Goal: Task Accomplishment & Management: Manage account settings

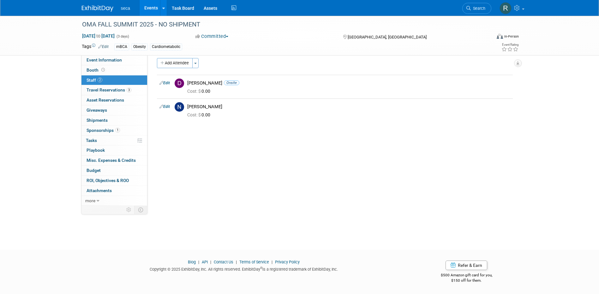
click at [148, 9] on link "Events" at bounding box center [151, 8] width 23 height 16
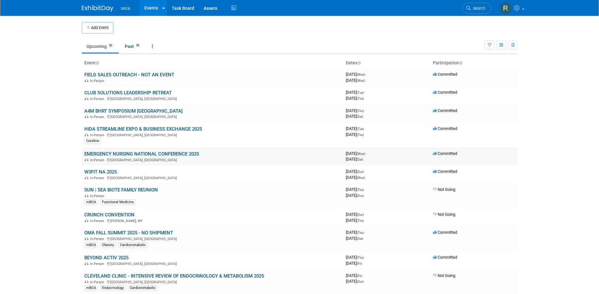
click at [114, 152] on link "EMERGENCY NURSING NATIONAL CONFERENCE 2025" at bounding box center [141, 154] width 115 height 6
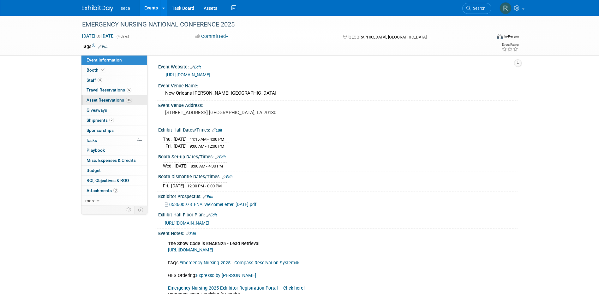
click at [114, 103] on link "36 Asset Reservations 36" at bounding box center [114, 100] width 66 height 10
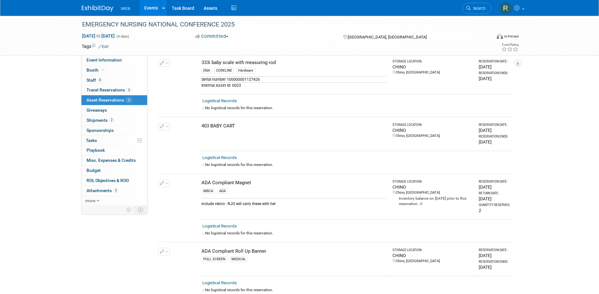
scroll to position [63, 0]
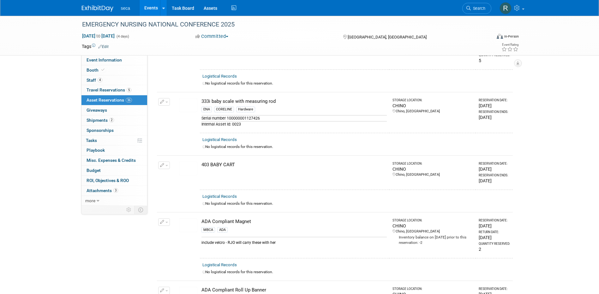
click at [164, 162] on button "button" at bounding box center [164, 166] width 12 height 8
click at [174, 156] on td at bounding box center [173, 173] width 5 height 34
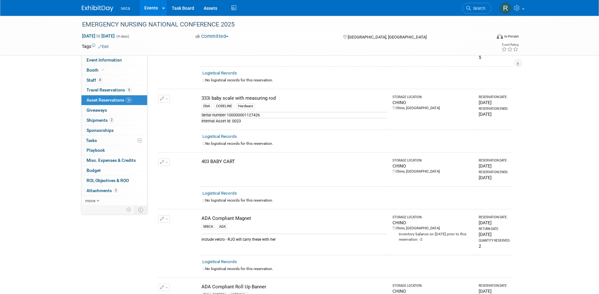
scroll to position [0, 0]
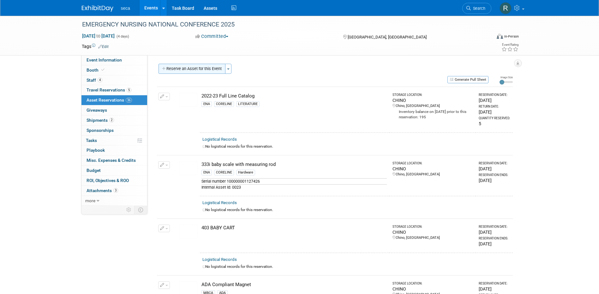
click at [191, 71] on button "Reserve an Asset for this Event" at bounding box center [192, 69] width 67 height 10
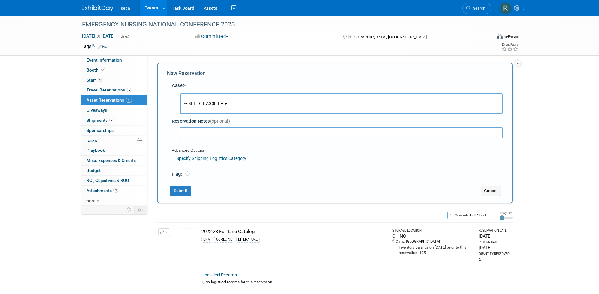
scroll to position [6, 0]
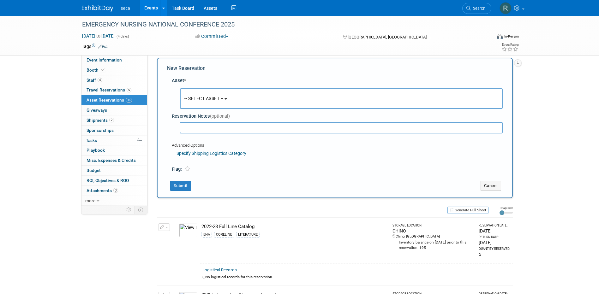
click at [218, 98] on span "-- SELECT ASSET --" at bounding box center [203, 98] width 39 height 5
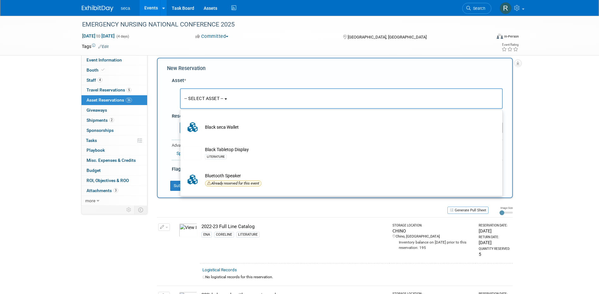
scroll to position [1832, 0]
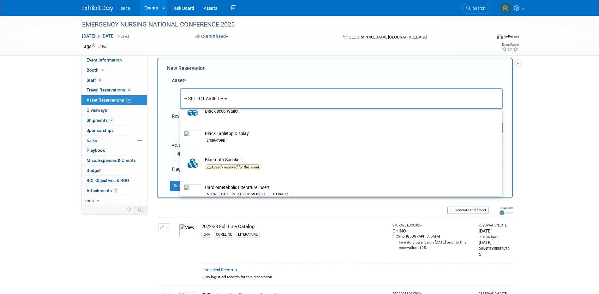
click at [249, 71] on div "New Reservation" at bounding box center [335, 68] width 336 height 7
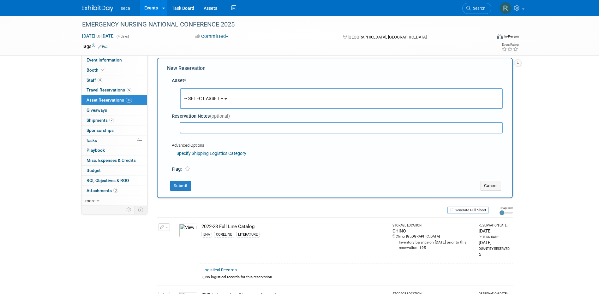
click at [201, 101] on span "-- SELECT ASSET --" at bounding box center [203, 98] width 39 height 5
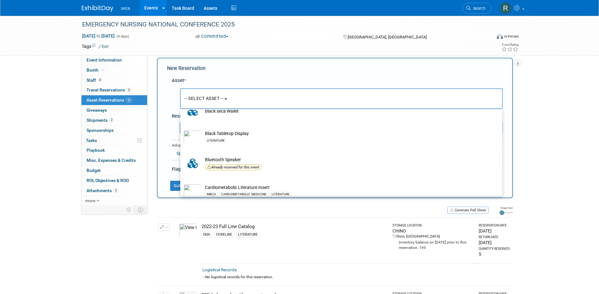
click at [220, 99] on span "-- SELECT ASSET --" at bounding box center [203, 98] width 39 height 5
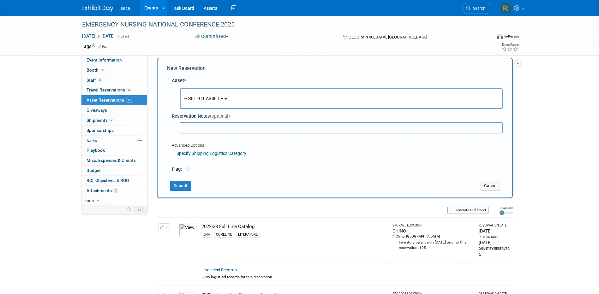
click at [219, 99] on span "-- SELECT ASSET --" at bounding box center [203, 98] width 39 height 5
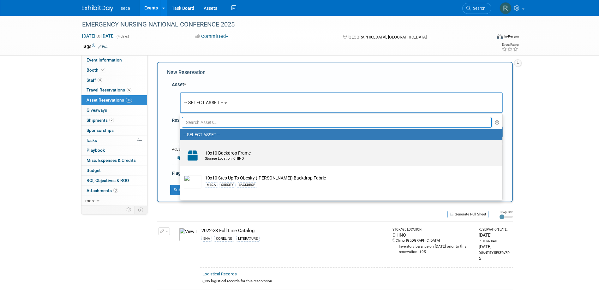
scroll to position [0, 0]
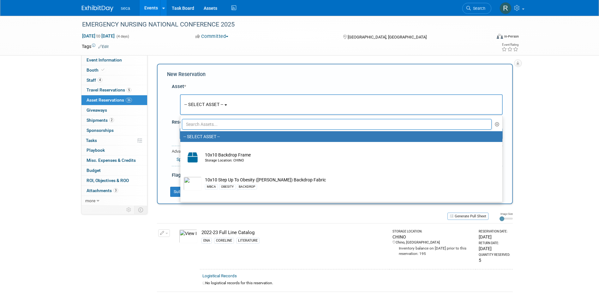
click at [251, 126] on input "text" at bounding box center [337, 124] width 310 height 11
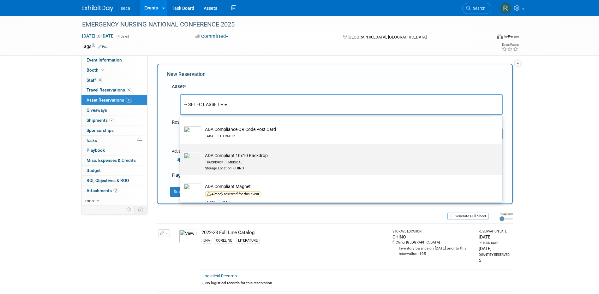
scroll to position [3, 0]
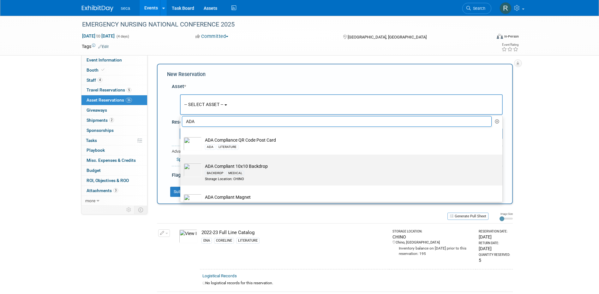
type input "ADA"
click at [267, 169] on td "ADA Compliant 10x10 Backdrop BACKDROP MEDICAL Storage Location: CHINO" at bounding box center [346, 172] width 288 height 19
click at [181, 162] on input "ADA Compliant 10x10 Backdrop BACKDROP MEDICAL Storage Location: CHINO" at bounding box center [179, 160] width 4 height 4
select select "10729206"
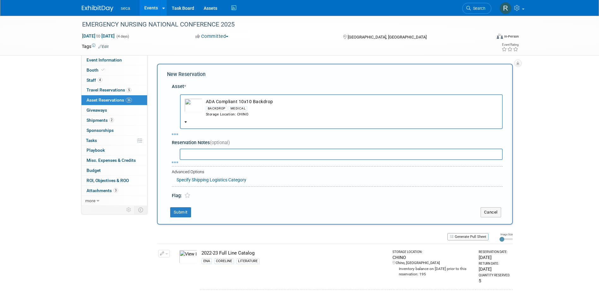
select select "8"
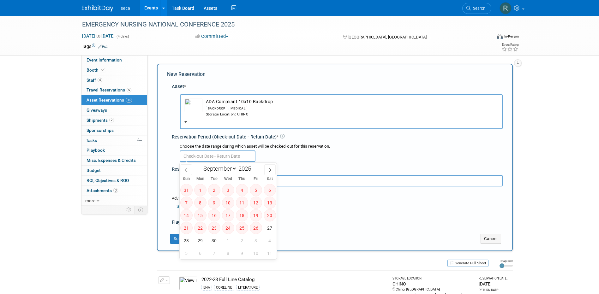
click at [229, 156] on input "text" at bounding box center [218, 156] width 76 height 11
click at [336, 166] on div "Reservation Notes (optional)" at bounding box center [337, 169] width 331 height 7
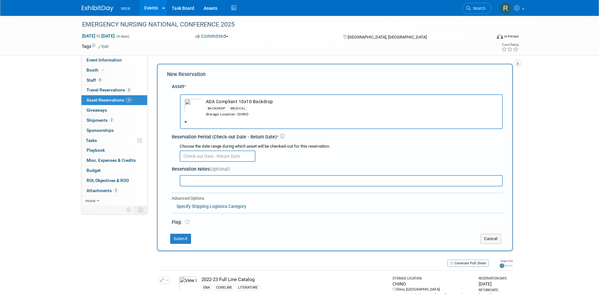
click at [194, 108] on img "button" at bounding box center [193, 106] width 18 height 14
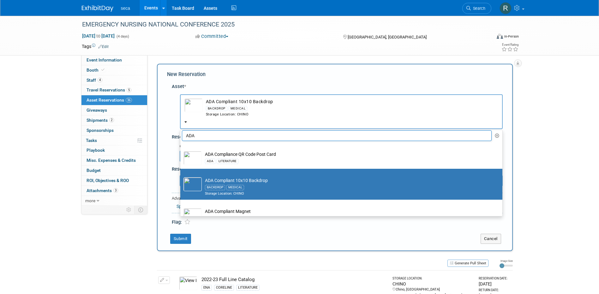
click at [352, 117] on span "ADA Compliant 10x10 Backdrop BACKDROP MEDICAL Storage Location: CHINO" at bounding box center [341, 115] width 314 height 5
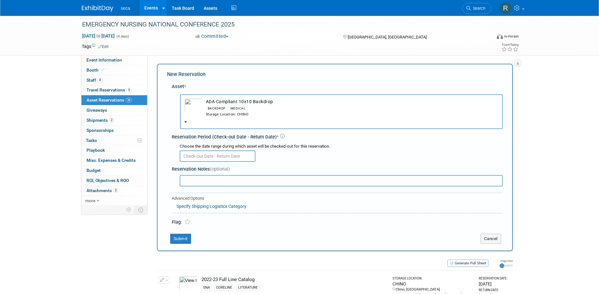
click at [187, 122] on b "button" at bounding box center [185, 122] width 3 height 1
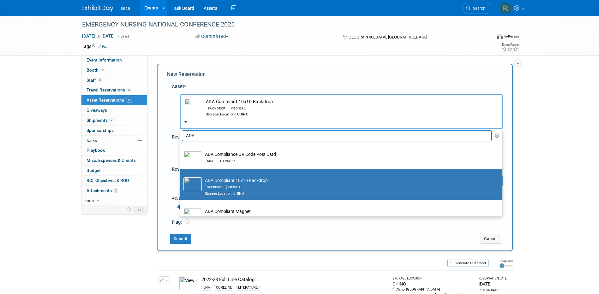
click at [187, 122] on b "button" at bounding box center [185, 122] width 3 height 1
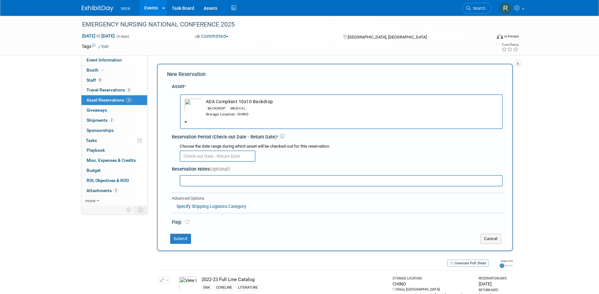
click at [151, 85] on div "Event Website: Edit https://www.ena.org/emergency-nursing-2025 Event Venue Name…" at bounding box center [332, 130] width 370 height 151
click at [212, 8] on link "Assets" at bounding box center [210, 8] width 23 height 16
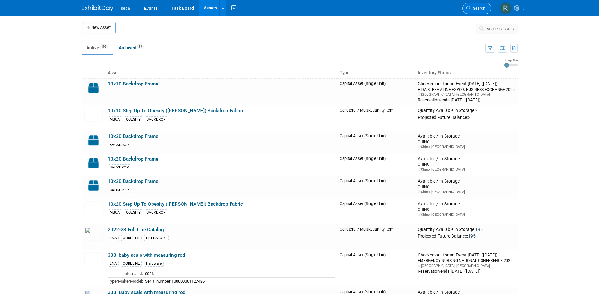
click at [477, 7] on span "Search" at bounding box center [478, 8] width 15 height 5
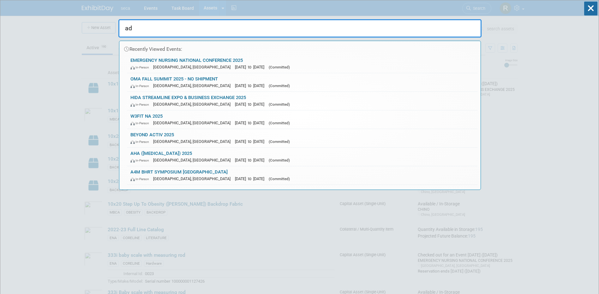
type input "ada"
drag, startPoint x: 144, startPoint y: 30, endPoint x: 97, endPoint y: 21, distance: 47.9
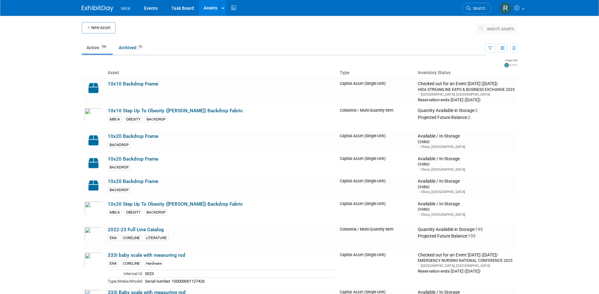
click at [505, 32] on button "search assets" at bounding box center [497, 29] width 42 height 10
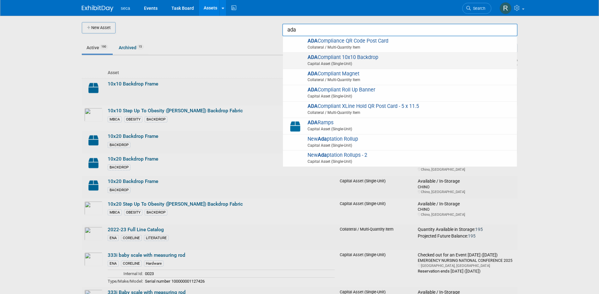
click at [373, 59] on span "ADA Compliant 10x10 Backdrop Capital Asset (Single-Unit)" at bounding box center [400, 60] width 228 height 13
type input "ADA Compliant 10x10 Backdrop"
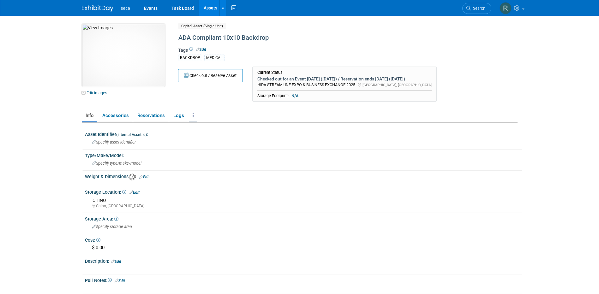
click at [191, 114] on link at bounding box center [193, 115] width 9 height 11
click at [212, 138] on link "Copy/Duplicate Asset" at bounding box center [216, 139] width 55 height 11
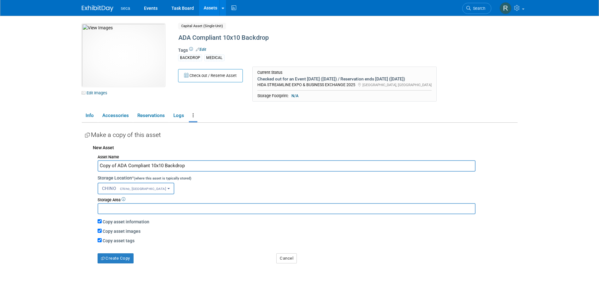
drag, startPoint x: 117, startPoint y: 166, endPoint x: 83, endPoint y: 163, distance: 34.3
click at [83, 163] on div "Asset Identifier (Internal Asset Id) : Specify asset identifier Type/Make/Model…" at bounding box center [300, 202] width 436 height 158
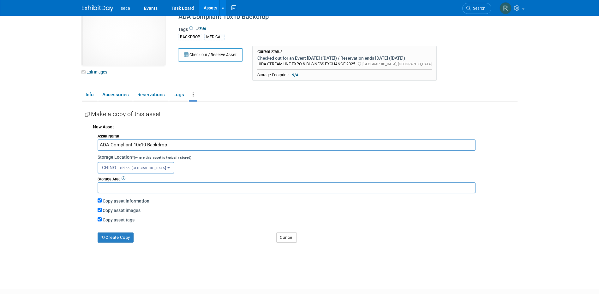
scroll to position [32, 0]
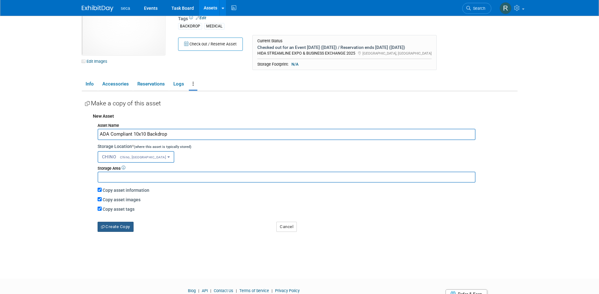
type input "ADA Compliant 10x10 Backdrop"
click at [121, 226] on button "Create Copy" at bounding box center [116, 227] width 36 height 10
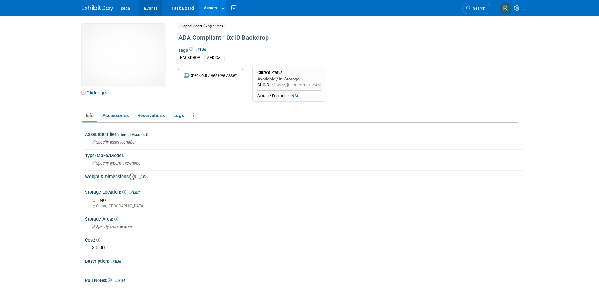
click at [155, 11] on link "Events" at bounding box center [150, 8] width 23 height 16
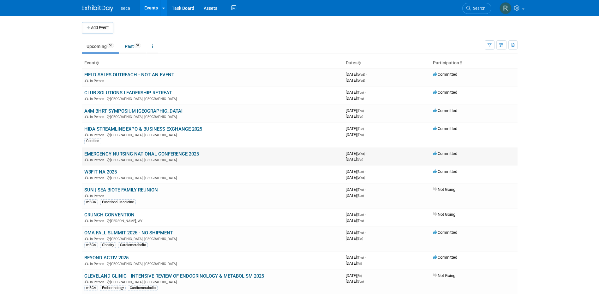
click at [128, 155] on link "EMERGENCY NURSING NATIONAL CONFERENCE 2025" at bounding box center [141, 154] width 115 height 6
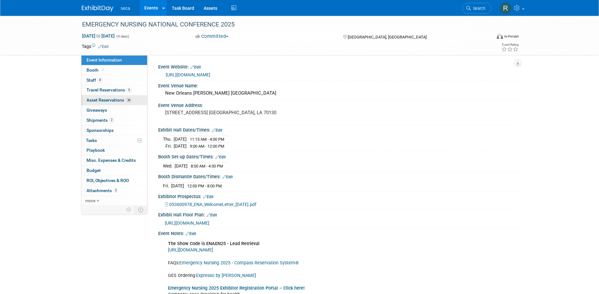
click at [107, 99] on span "Asset Reservations 36" at bounding box center [109, 100] width 45 height 5
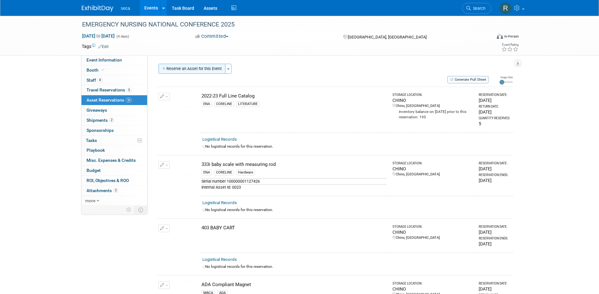
click at [205, 70] on button "Reserve an Asset for this Event" at bounding box center [192, 69] width 67 height 10
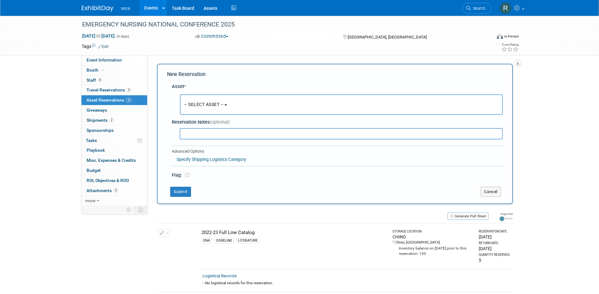
scroll to position [6, 0]
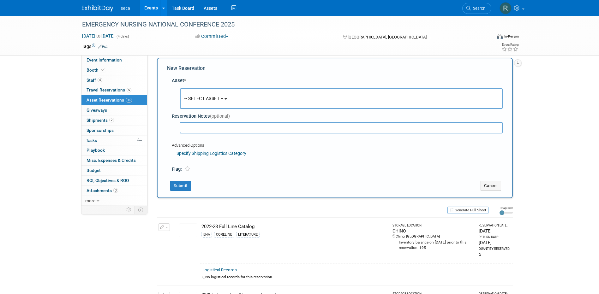
click at [218, 102] on button "-- SELECT ASSET --" at bounding box center [341, 98] width 323 height 21
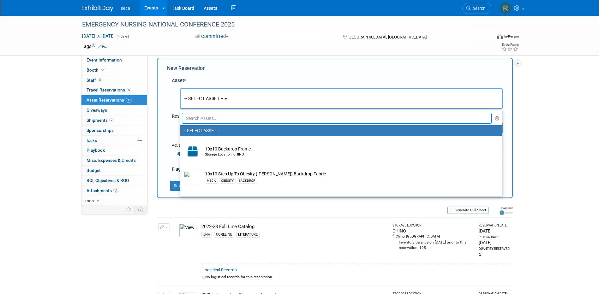
click at [216, 117] on input "text" at bounding box center [337, 118] width 310 height 11
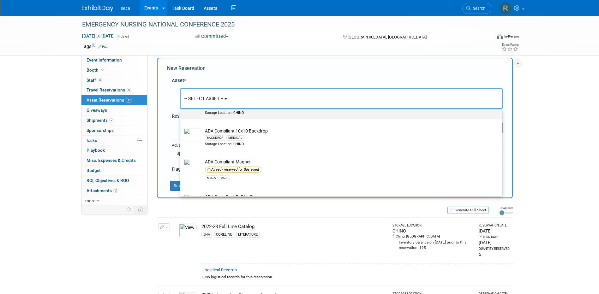
scroll to position [32, 0]
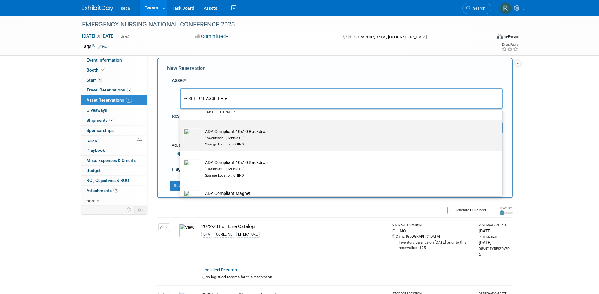
type input "ada"
click at [268, 135] on div "BACKDROP MEDICAL" at bounding box center [347, 138] width 285 height 7
click at [181, 128] on input "ADA Compliant 10x10 Backdrop BACKDROP MEDICAL Storage Location: CHINO" at bounding box center [179, 125] width 4 height 4
select select "10729458"
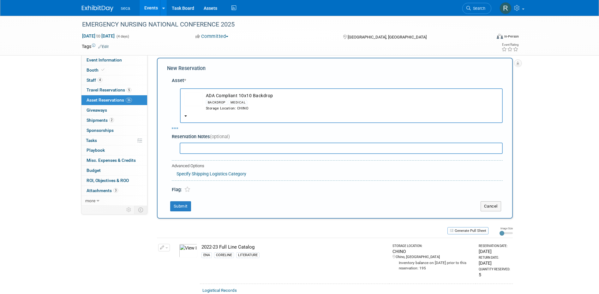
select select "8"
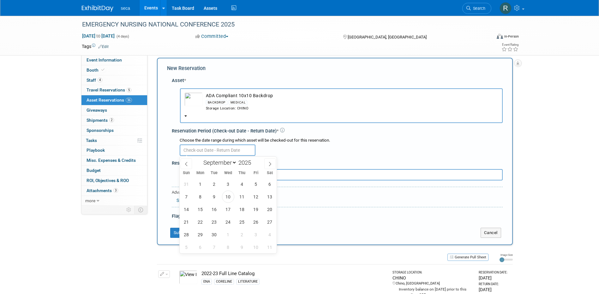
click at [220, 152] on input "text" at bounding box center [218, 150] width 76 height 11
click at [226, 198] on span "10" at bounding box center [228, 197] width 12 height 12
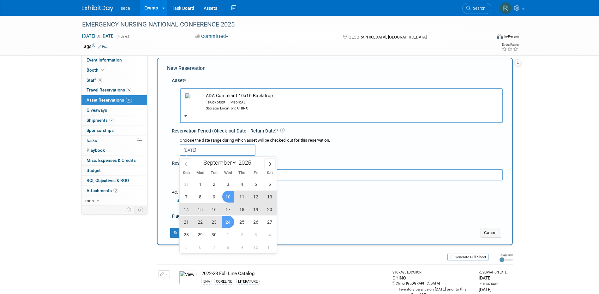
click at [231, 219] on span "24" at bounding box center [228, 222] width 12 height 12
type input "Sep 10, 2025 to Sep 24, 2025"
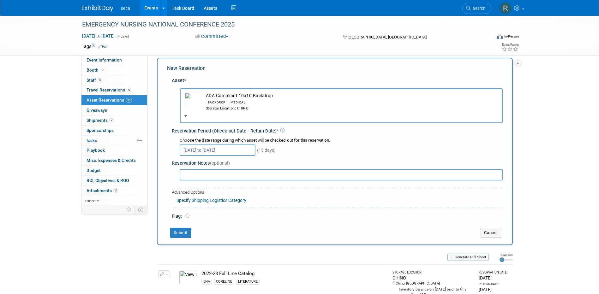
click at [225, 179] on input "text" at bounding box center [341, 174] width 323 height 11
click at [217, 174] on input "Send to Michael's hotel" at bounding box center [341, 174] width 323 height 11
type input "Send to Michael's hotel"
click at [184, 232] on button "Submit" at bounding box center [180, 233] width 21 height 10
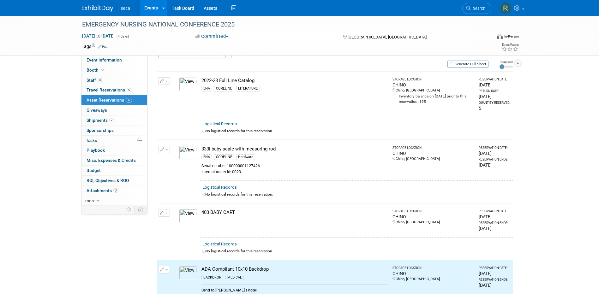
scroll to position [6, 0]
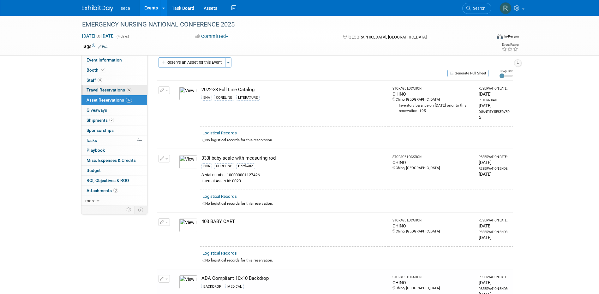
click at [101, 88] on span "Travel Reservations 5" at bounding box center [109, 89] width 45 height 5
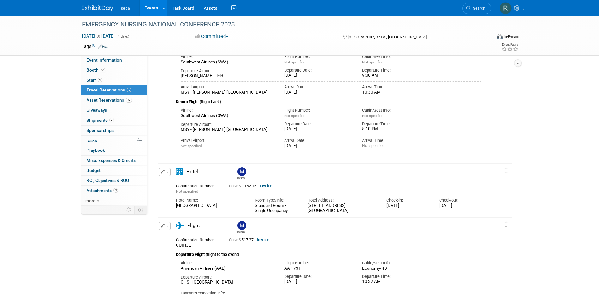
scroll to position [379, 0]
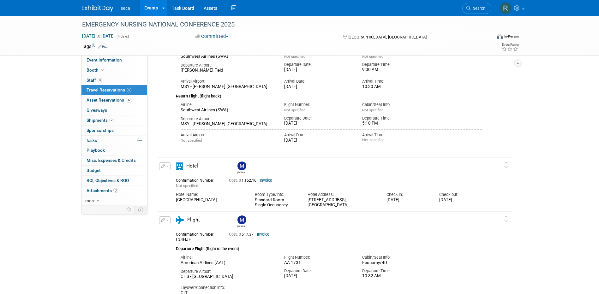
drag, startPoint x: 557, startPoint y: 202, endPoint x: 686, endPoint y: 201, distance: 129.2
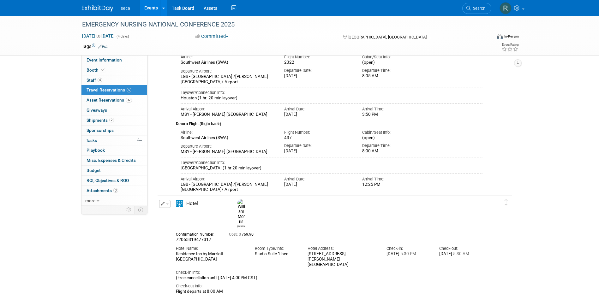
scroll to position [0, 0]
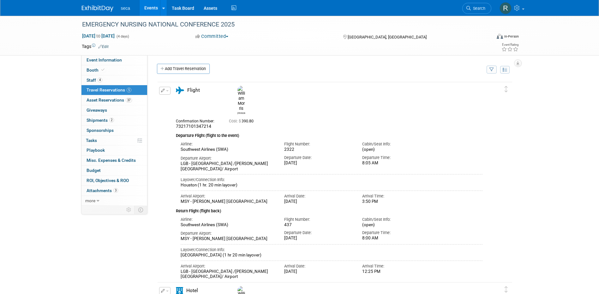
click at [146, 7] on link "Events" at bounding box center [151, 8] width 23 height 16
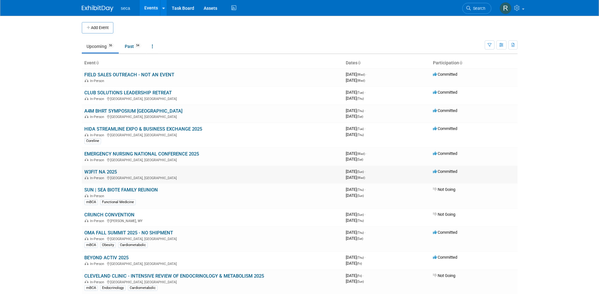
click at [109, 172] on link "W3FIT NA 2025" at bounding box center [100, 172] width 33 height 6
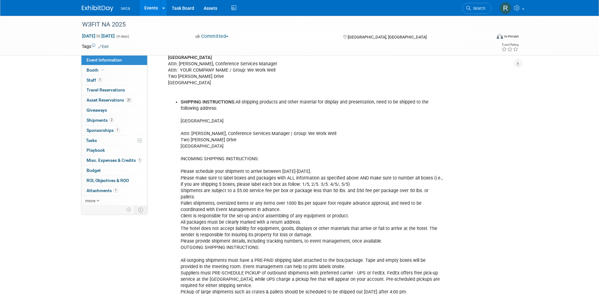
scroll to position [284, 0]
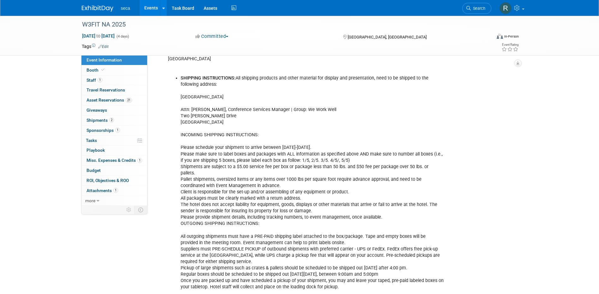
click at [145, 9] on link "Events" at bounding box center [151, 8] width 23 height 16
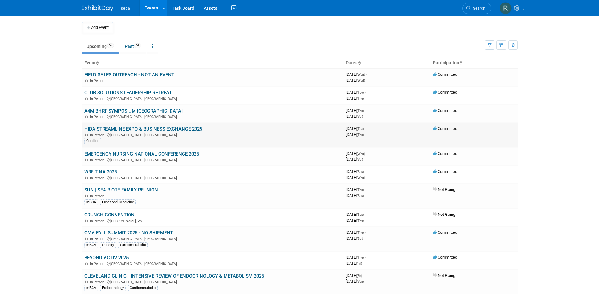
click at [114, 129] on link "HIDA STREAMLINE EXPO & BUSINESS EXCHANGE 2025" at bounding box center [143, 129] width 118 height 6
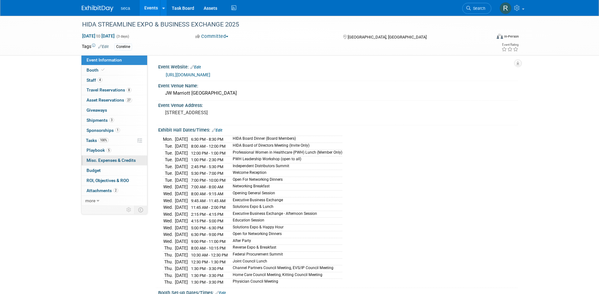
click at [112, 159] on span "Misc. Expenses & Credits 0" at bounding box center [111, 160] width 49 height 5
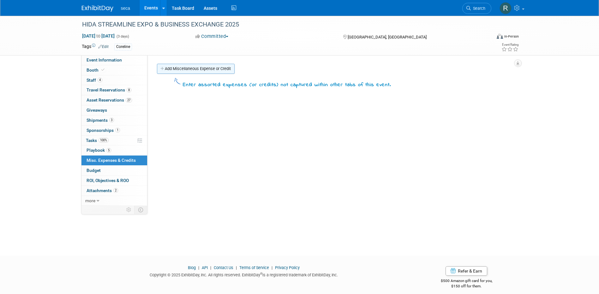
click at [206, 69] on link "Add Miscellaneous Expense or Credit" at bounding box center [196, 69] width 78 height 10
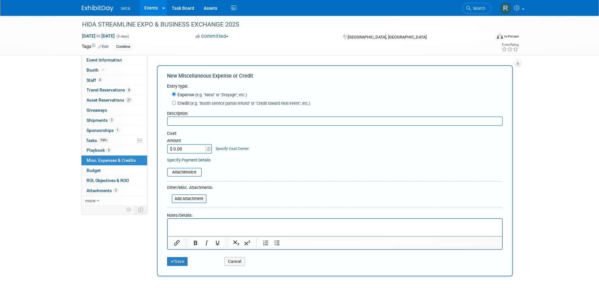
click at [189, 148] on input "$ 0.00" at bounding box center [186, 148] width 39 height 9
type input "$ 724.00"
click at [187, 124] on input "text" at bounding box center [335, 121] width 336 height 9
type input "185th Cookies for HIDA"
click at [197, 171] on input "file" at bounding box center [163, 173] width 75 height 8
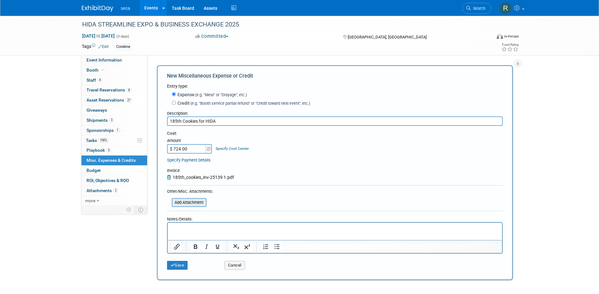
click at [195, 203] on input "file" at bounding box center [168, 203] width 75 height 8
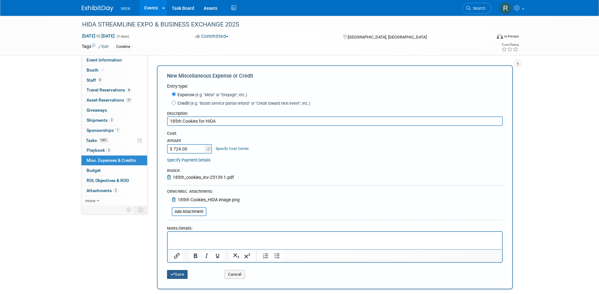
click at [178, 275] on button "Save" at bounding box center [177, 274] width 21 height 9
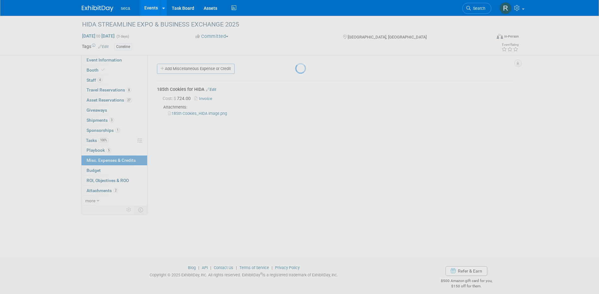
scroll to position [6, 0]
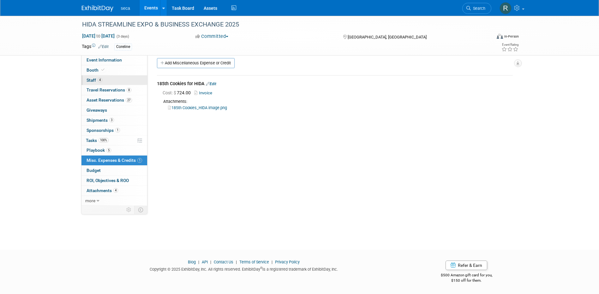
click at [111, 80] on link "4 Staff 4" at bounding box center [114, 80] width 66 height 10
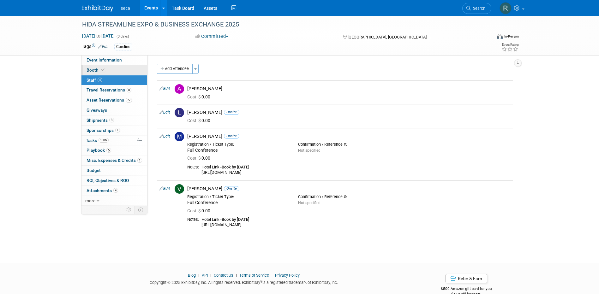
click at [111, 72] on link "Booth" at bounding box center [114, 70] width 66 height 10
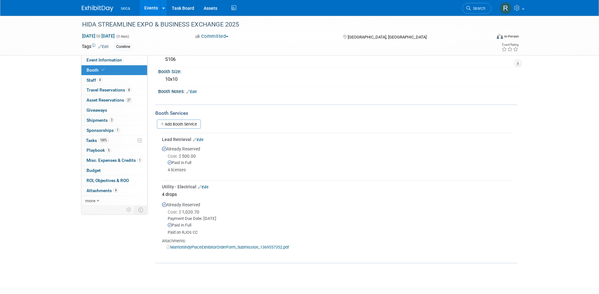
scroll to position [63, 0]
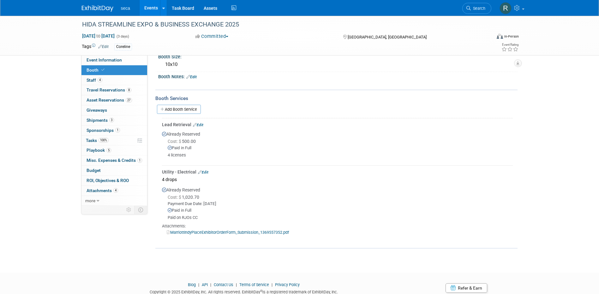
click at [199, 125] on link "Edit" at bounding box center [198, 125] width 10 height 4
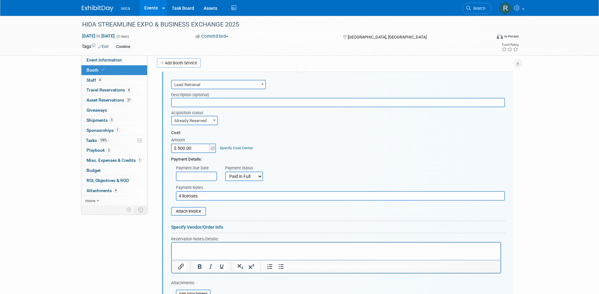
scroll to position [0, 0]
click at [217, 247] on p "Rich Text Area. Press ALT-0 for help." at bounding box center [336, 248] width 322 height 6
click at [204, 102] on input "text" at bounding box center [338, 102] width 334 height 9
type input "4 licenses"
click at [294, 132] on div "Cost:" at bounding box center [338, 133] width 334 height 6
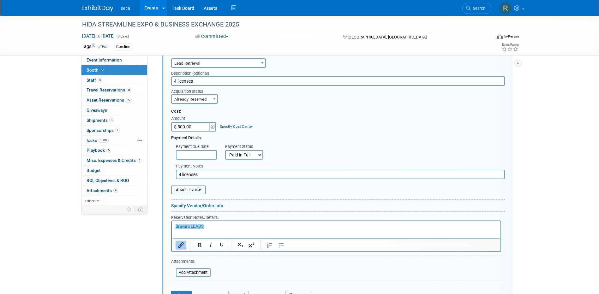
scroll to position [173, 0]
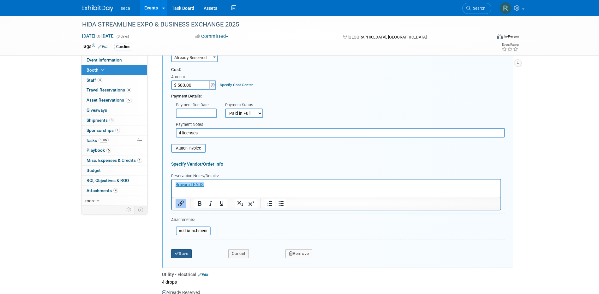
click at [182, 253] on button "Save" at bounding box center [181, 253] width 21 height 9
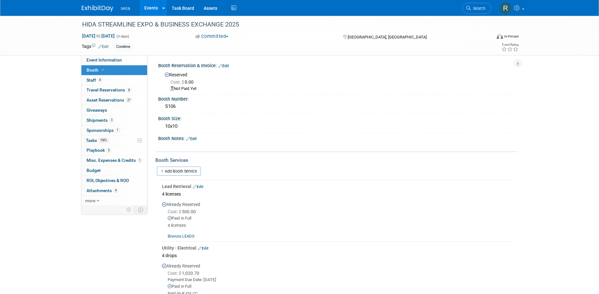
scroll to position [0, 0]
click at [100, 61] on span "Event Information" at bounding box center [104, 59] width 35 height 5
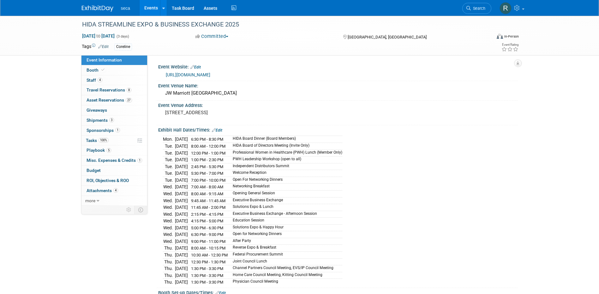
click at [149, 7] on link "Events" at bounding box center [151, 8] width 23 height 16
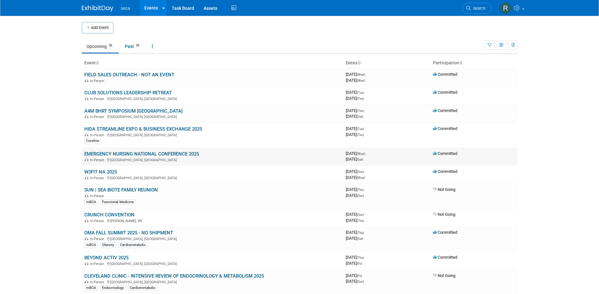
click at [124, 153] on link "EMERGENCY NURSING NATIONAL CONFERENCE 2025" at bounding box center [141, 154] width 115 height 6
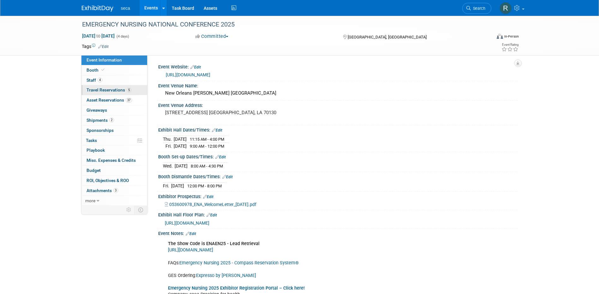
click at [101, 91] on span "Travel Reservations 5" at bounding box center [109, 89] width 45 height 5
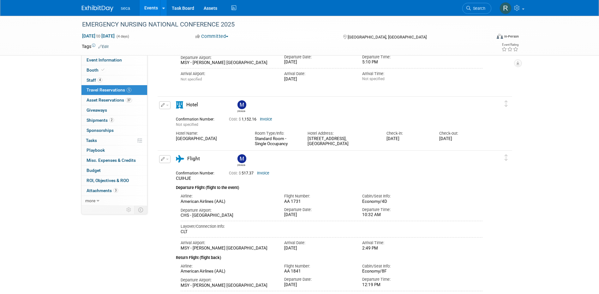
scroll to position [442, 0]
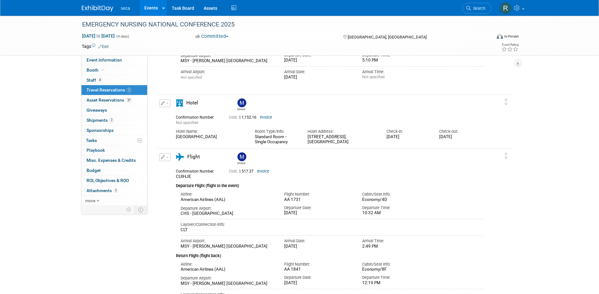
click at [149, 9] on link "Events" at bounding box center [151, 8] width 23 height 16
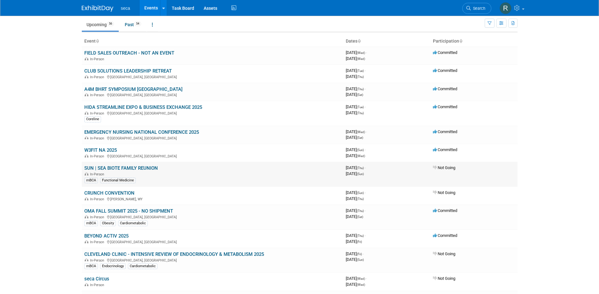
scroll to position [32, 0]
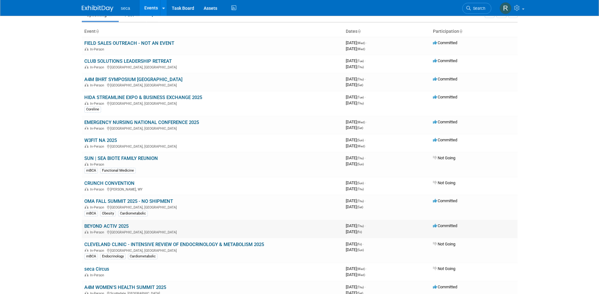
click at [114, 225] on link "BEYOND ACTIV 2025" at bounding box center [106, 227] width 44 height 6
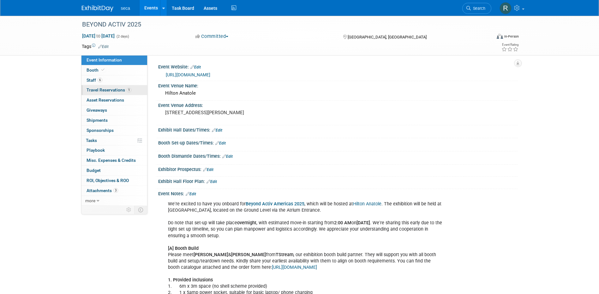
click at [111, 90] on span "Travel Reservations 1" at bounding box center [109, 89] width 45 height 5
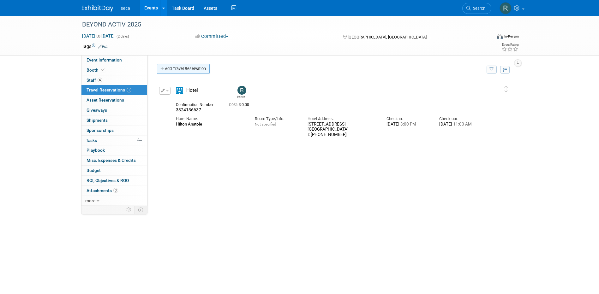
click at [187, 67] on link "Add Travel Reservation" at bounding box center [183, 69] width 53 height 10
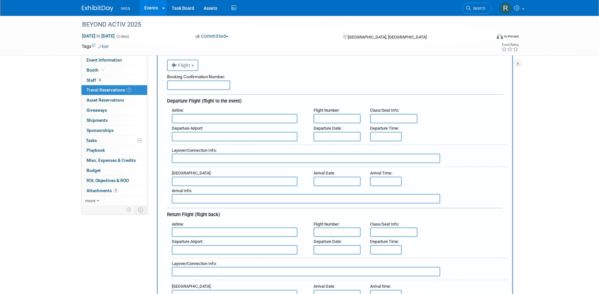
scroll to position [32, 0]
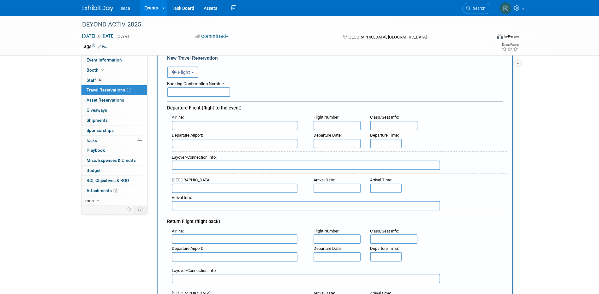
click at [206, 127] on input "text" at bounding box center [235, 125] width 126 height 9
click at [215, 146] on input "text" at bounding box center [235, 143] width 126 height 9
click at [220, 155] on span "BOG - El Dorado International Airport" at bounding box center [237, 154] width 131 height 10
type input "BOG - El Dorado International Airport"
click at [327, 142] on input "text" at bounding box center [337, 143] width 47 height 9
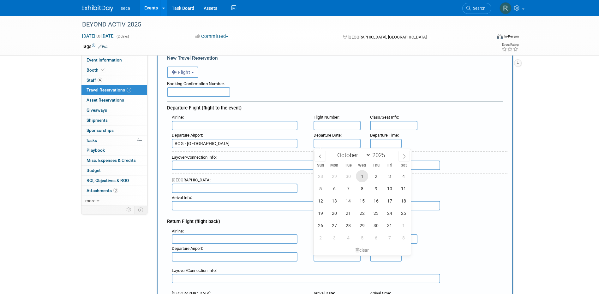
click at [362, 174] on span "1" at bounding box center [362, 176] width 12 height 12
type input "Oct 1, 2025"
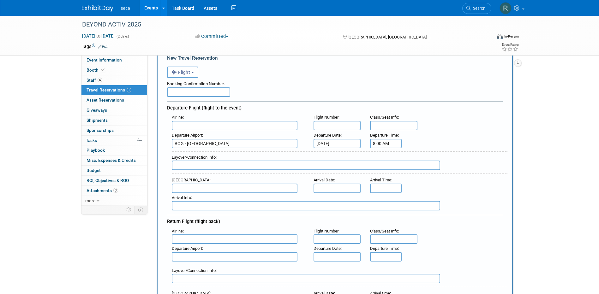
click at [386, 144] on input "8:00 AM" at bounding box center [386, 143] width 32 height 9
click at [386, 172] on span "08" at bounding box center [385, 172] width 12 height 11
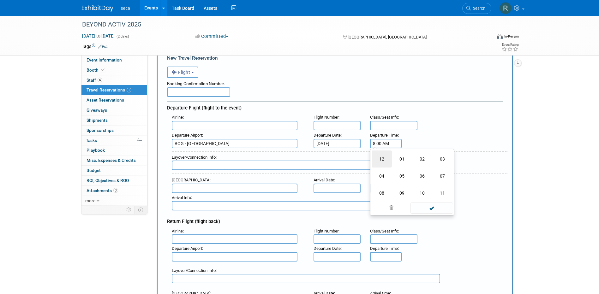
click at [383, 161] on td "12" at bounding box center [382, 159] width 20 height 17
click at [411, 171] on span "00" at bounding box center [415, 172] width 12 height 11
click at [404, 176] on td "25" at bounding box center [402, 176] width 20 height 17
type input "12:25 AM"
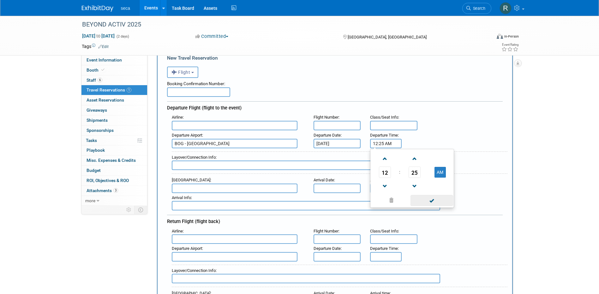
click at [435, 199] on span at bounding box center [432, 200] width 43 height 11
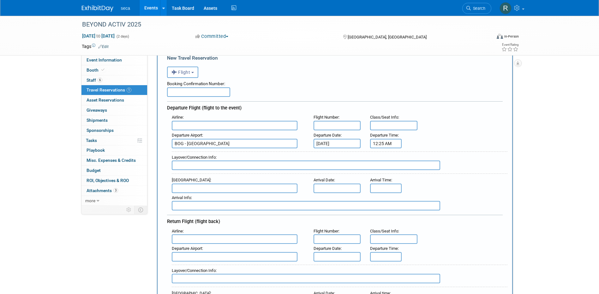
click at [212, 167] on input "text" at bounding box center [306, 165] width 268 height 9
click at [203, 189] on input "text" at bounding box center [235, 188] width 126 height 9
click at [203, 198] on span "DFW - Dallas Fort Worth International Airport" at bounding box center [237, 199] width 131 height 10
type input "DFW - Dallas Fort Worth International Airport"
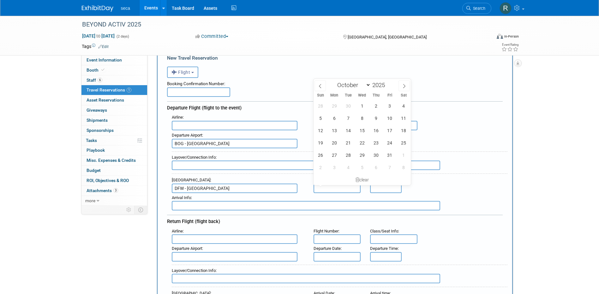
click at [331, 187] on input "text" at bounding box center [337, 188] width 47 height 9
click at [362, 104] on span "1" at bounding box center [362, 106] width 12 height 12
type input "Oct 1, 2025"
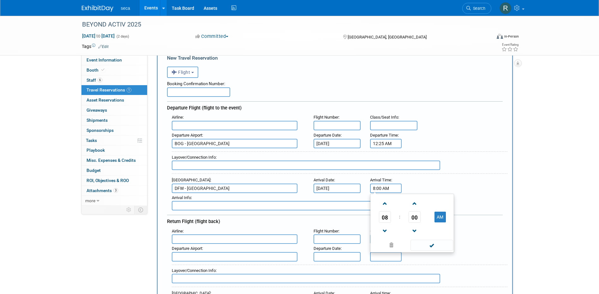
click at [391, 188] on input "8:00 AM" at bounding box center [386, 188] width 32 height 9
click at [388, 214] on span "08" at bounding box center [385, 217] width 12 height 11
click at [426, 218] on td "06" at bounding box center [422, 221] width 20 height 17
click at [381, 190] on input "6:00 AM" at bounding box center [386, 188] width 32 height 9
click at [428, 246] on span at bounding box center [432, 245] width 43 height 11
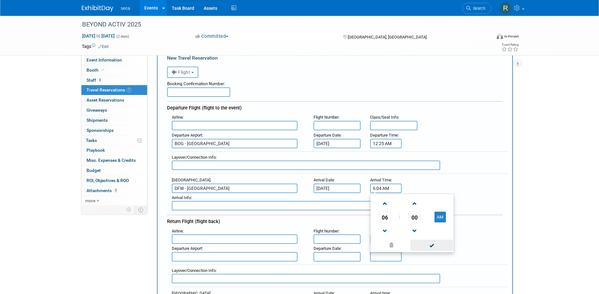
type input "6:04 AM"
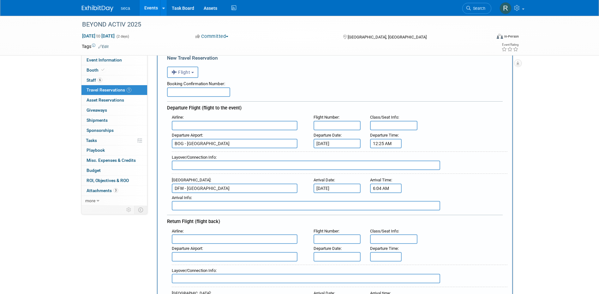
click at [211, 208] on input "text" at bounding box center [306, 205] width 268 height 9
type input "S"
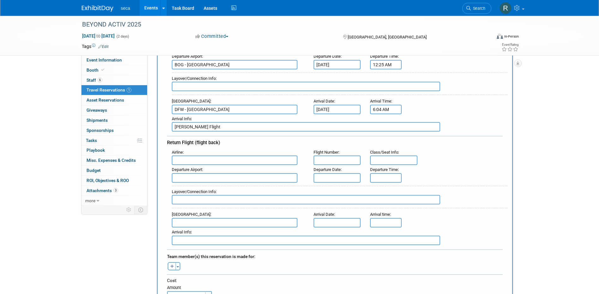
scroll to position [126, 0]
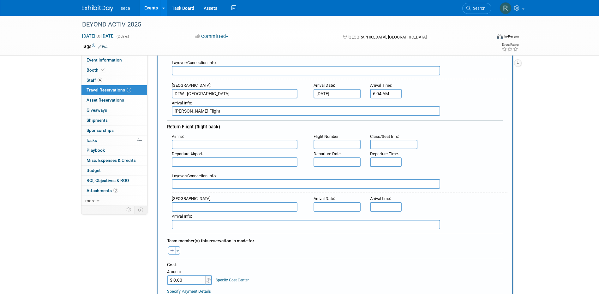
type input "Juan Sierra Flight"
click at [193, 160] on input "text" at bounding box center [235, 162] width 126 height 9
click at [198, 170] on span "DFW - Dallas Fort Worth International Airport" at bounding box center [237, 172] width 131 height 10
type input "DFW - Dallas Fort Worth International Airport"
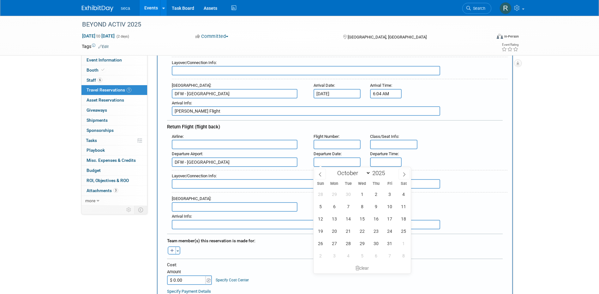
click at [333, 164] on input "text" at bounding box center [337, 162] width 47 height 9
click at [400, 195] on span "4" at bounding box center [404, 194] width 12 height 12
type input "Oct 4, 2025"
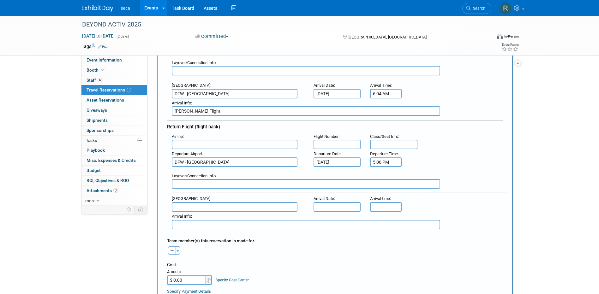
click at [387, 162] on input "5:00 PM" at bounding box center [386, 162] width 32 height 9
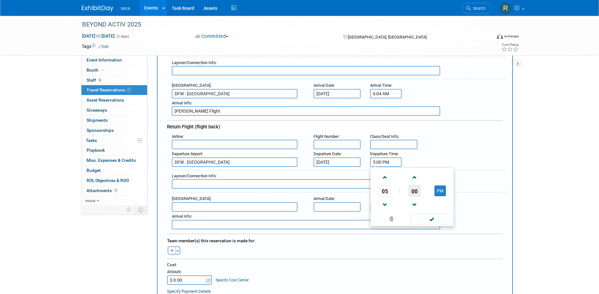
click at [412, 189] on span "00" at bounding box center [415, 190] width 12 height 11
click at [380, 162] on input "5:00 PM" at bounding box center [386, 162] width 32 height 9
click at [380, 164] on input "5:0 PM" at bounding box center [386, 162] width 32 height 9
click at [428, 229] on span at bounding box center [432, 226] width 43 height 11
type input "5:09 PM"
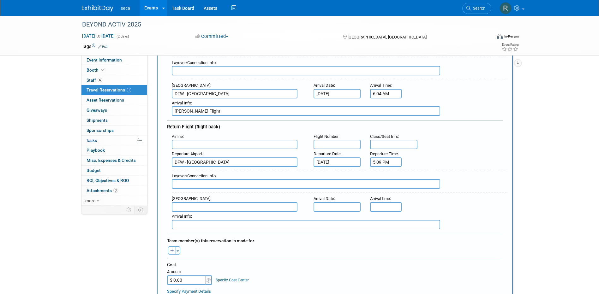
click at [191, 184] on input "text" at bounding box center [306, 183] width 268 height 9
click at [192, 205] on input "text" at bounding box center [235, 206] width 126 height 9
click at [194, 216] on span "BOG - El Dorado International Airport" at bounding box center [237, 217] width 131 height 10
type input "BOG - El Dorado International Airport"
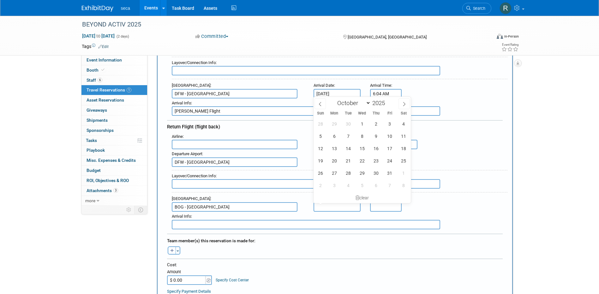
click at [333, 205] on input "text" at bounding box center [337, 206] width 47 height 9
click at [401, 123] on span "4" at bounding box center [404, 124] width 12 height 12
type input "Oct 4, 2025"
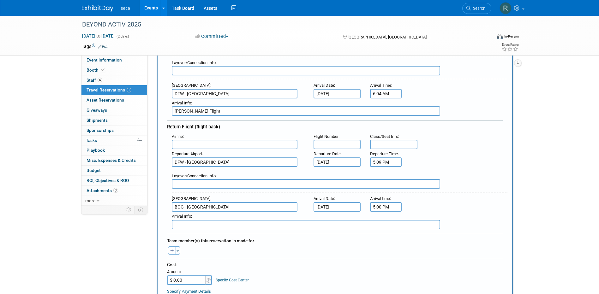
click at [386, 207] on input "5:00 PM" at bounding box center [386, 206] width 32 height 9
click at [380, 236] on span "05" at bounding box center [385, 235] width 12 height 11
click at [427, 253] on td "10" at bounding box center [422, 256] width 20 height 17
click at [415, 240] on span "00" at bounding box center [415, 235] width 12 height 11
click at [388, 257] on td "40" at bounding box center [382, 256] width 20 height 17
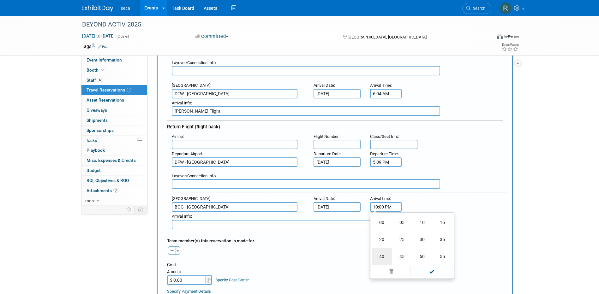
type input "10:40 PM"
click at [430, 261] on span at bounding box center [432, 264] width 43 height 11
click at [256, 222] on input "text" at bounding box center [306, 224] width 268 height 9
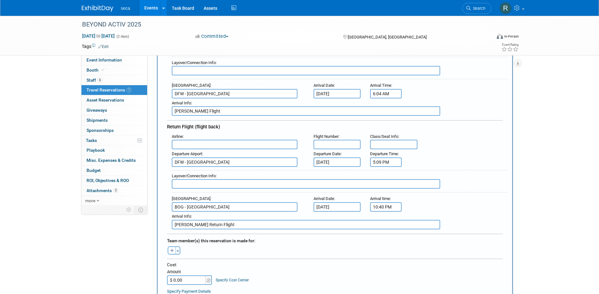
type input "Juan Sierra Return Flight"
drag, startPoint x: 197, startPoint y: 111, endPoint x: 211, endPoint y: 105, distance: 15.4
click at [197, 111] on input "Juan Sierra Flight" at bounding box center [306, 110] width 268 height 9
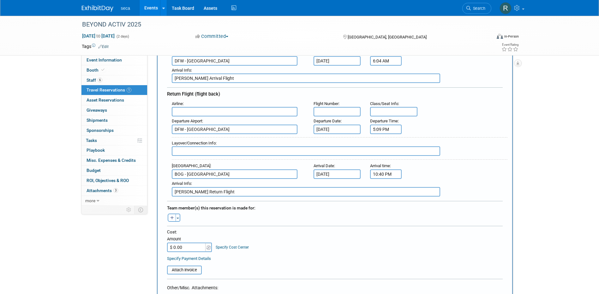
scroll to position [158, 0]
click at [202, 79] on input "Juan Sierra Arrival Flight" at bounding box center [306, 79] width 268 height 9
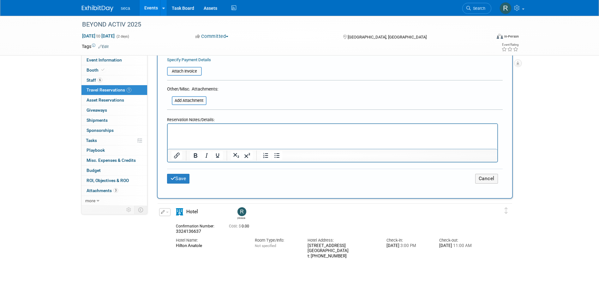
scroll to position [379, 0]
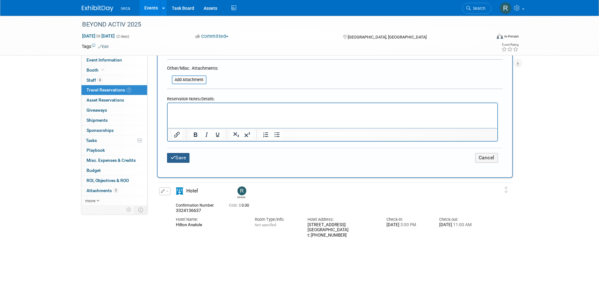
type input "Juan Sierra Departure Flight"
click at [181, 154] on button "Save" at bounding box center [178, 158] width 23 height 10
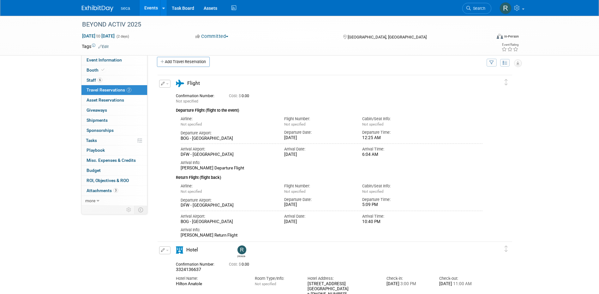
scroll to position [0, 0]
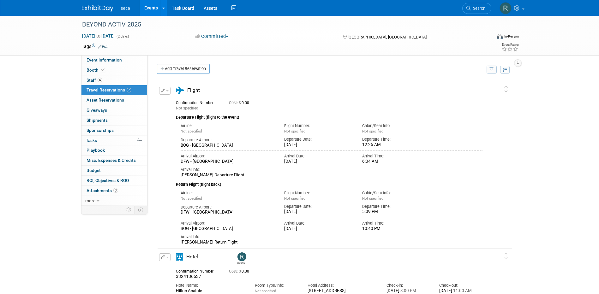
click at [152, 11] on link "Events" at bounding box center [151, 8] width 23 height 16
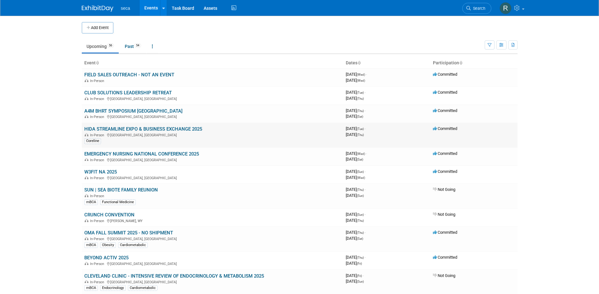
click at [113, 126] on link "HIDA STREAMLINE EXPO & BUSINESS EXCHANGE 2025" at bounding box center [143, 129] width 118 height 6
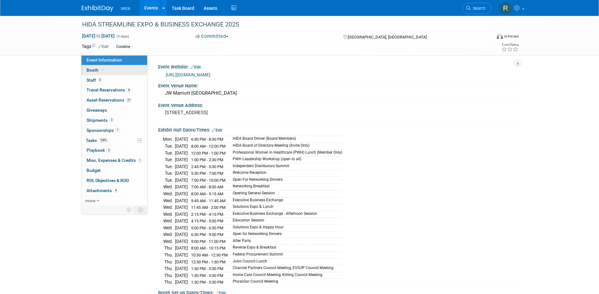
click at [109, 71] on link "Booth" at bounding box center [114, 70] width 66 height 10
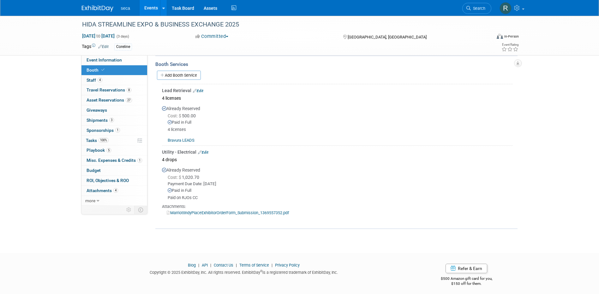
scroll to position [100, 0]
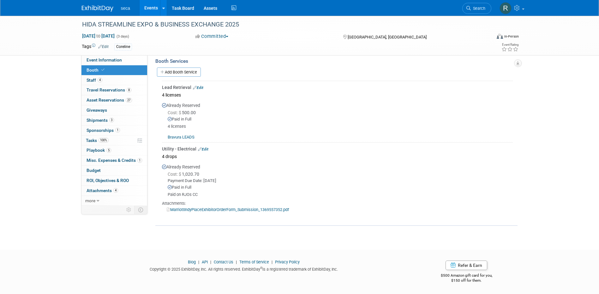
click at [202, 87] on link "Edit" at bounding box center [198, 88] width 10 height 4
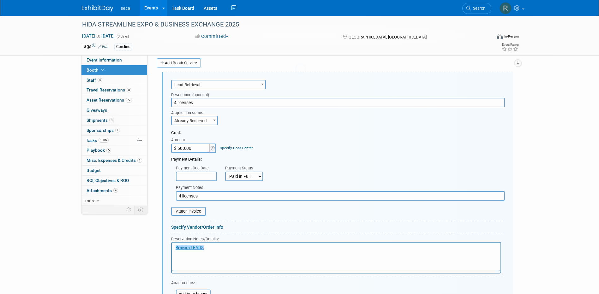
scroll to position [0, 0]
click at [230, 245] on p "﻿Bravura LEADS" at bounding box center [336, 248] width 322 height 6
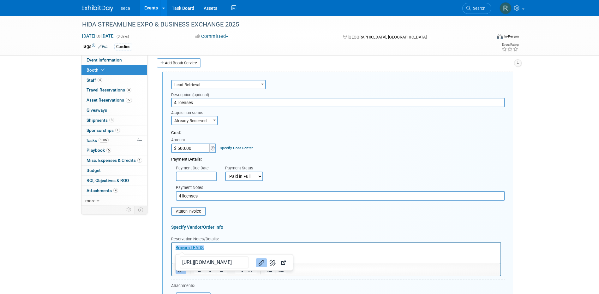
click at [317, 249] on p "﻿Bravura LEADS" at bounding box center [336, 248] width 322 height 6
click at [342, 257] on p "Bravura Exhibitor Services﻿" at bounding box center [336, 260] width 322 height 6
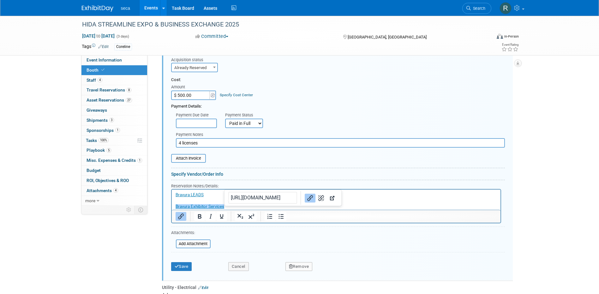
scroll to position [173, 0]
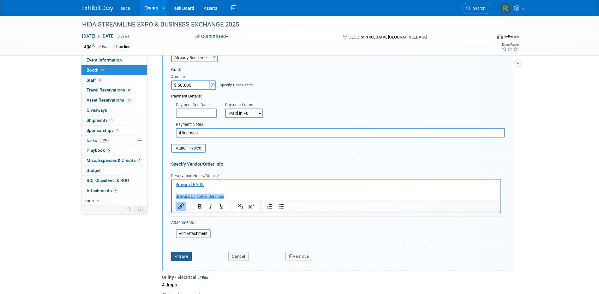
click at [179, 257] on button "Save" at bounding box center [181, 256] width 21 height 9
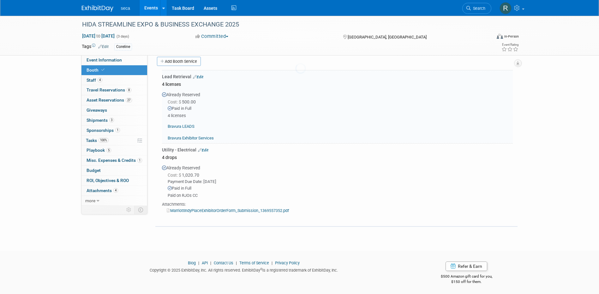
scroll to position [110, 0]
click at [201, 78] on link "Edit" at bounding box center [198, 78] width 10 height 4
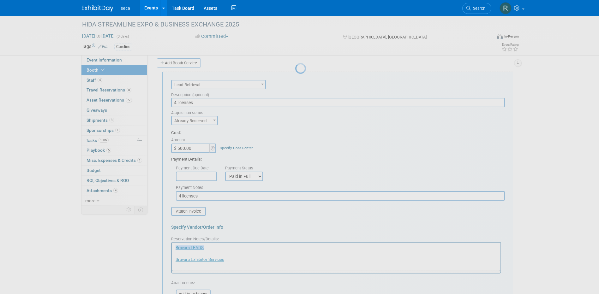
scroll to position [0, 0]
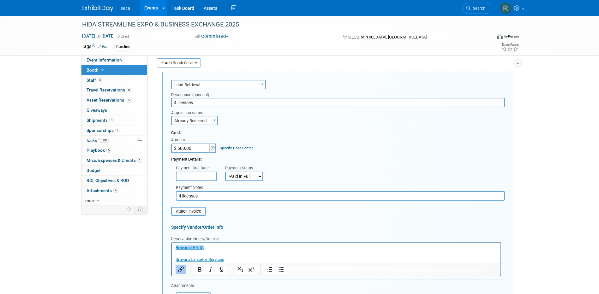
click at [243, 261] on p "﻿Bravura LEADS Bravura Exhibitor Services" at bounding box center [336, 254] width 322 height 18
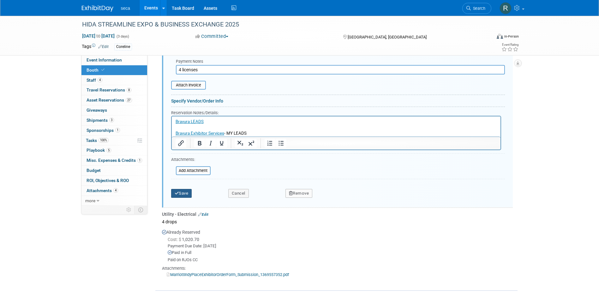
click at [189, 193] on button "Save" at bounding box center [181, 193] width 21 height 9
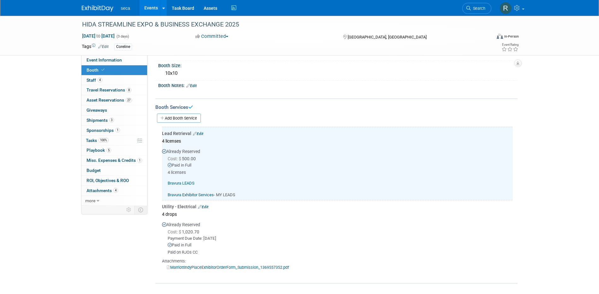
scroll to position [0, 0]
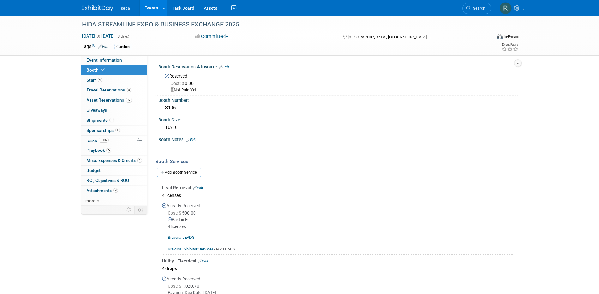
click at [147, 5] on link "Events" at bounding box center [151, 8] width 23 height 16
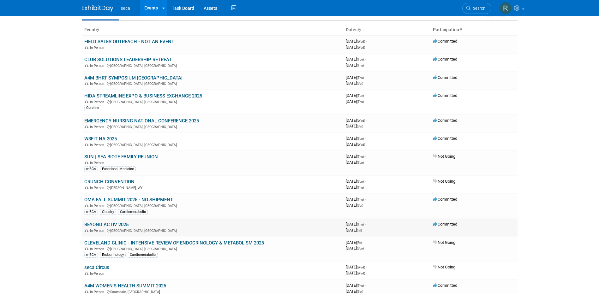
scroll to position [32, 0]
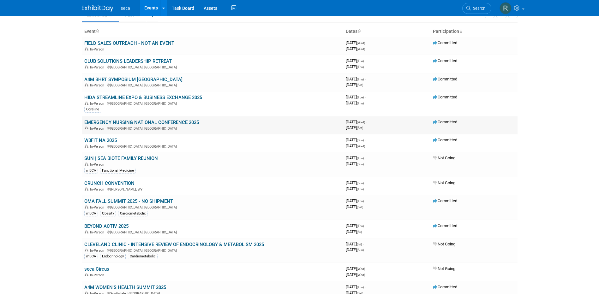
click at [116, 122] on link "EMERGENCY NURSING NATIONAL CONFERENCE 2025" at bounding box center [141, 123] width 115 height 6
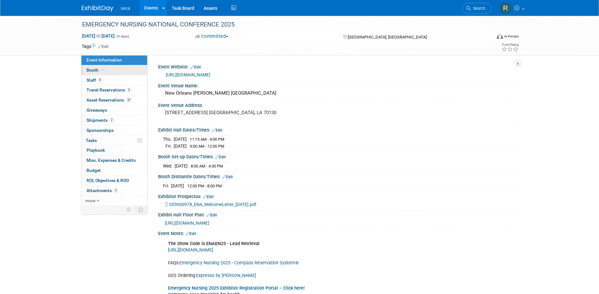
click at [108, 71] on link "Booth" at bounding box center [114, 70] width 66 height 10
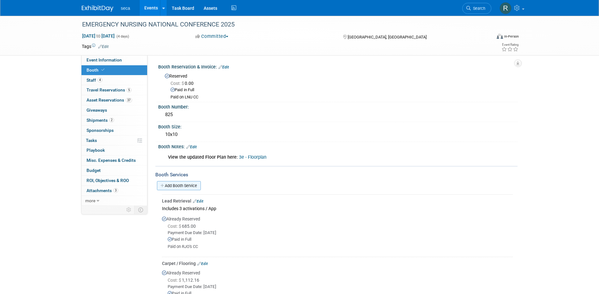
click at [182, 183] on link "Add Booth Service" at bounding box center [179, 185] width 44 height 9
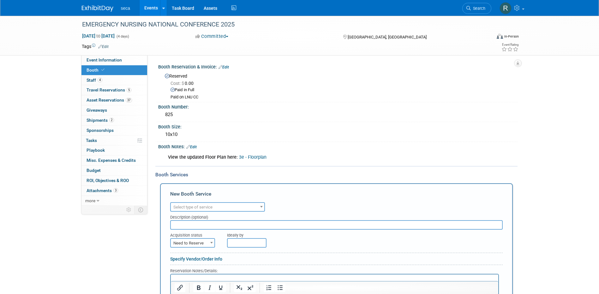
click at [200, 206] on span "Select type of service" at bounding box center [192, 207] width 39 height 5
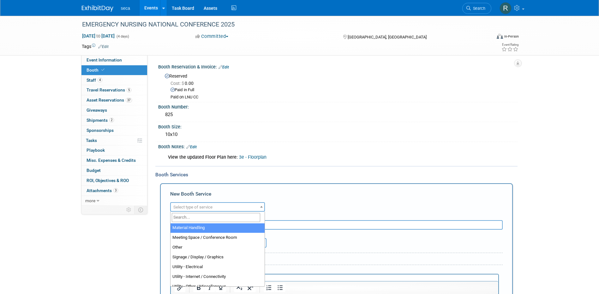
scroll to position [158, 0]
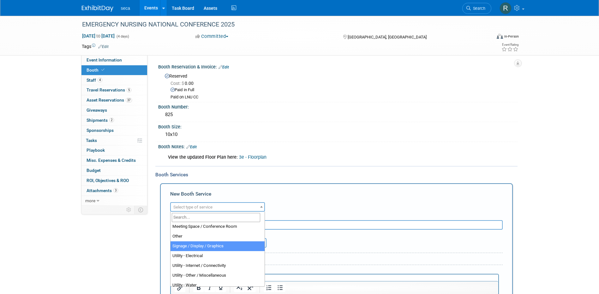
select select "3"
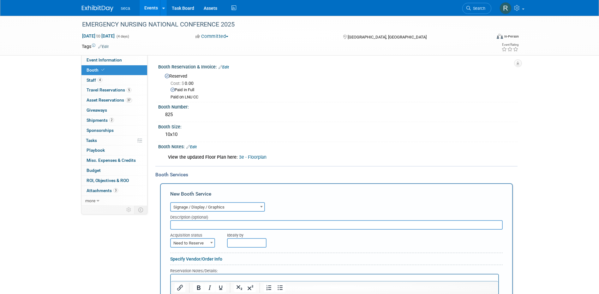
click at [199, 225] on input "text" at bounding box center [336, 224] width 333 height 9
type input "10x10 ADA Compliant Backdrop"
click at [209, 244] on span at bounding box center [211, 243] width 6 height 8
select select "2"
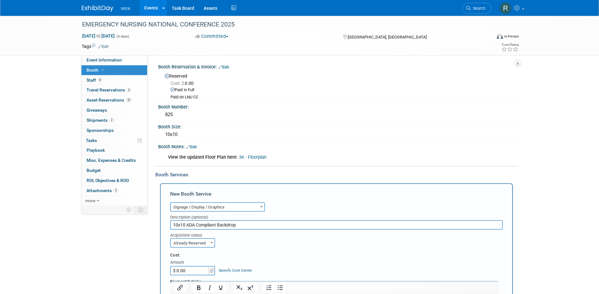
click at [192, 269] on input "$ 0.00" at bounding box center [189, 270] width 39 height 9
type input "$ 394.48"
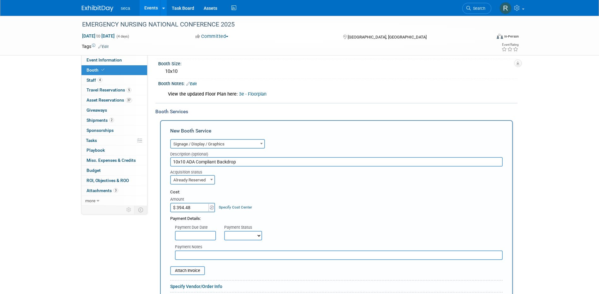
click at [201, 238] on input "text" at bounding box center [195, 235] width 41 height 9
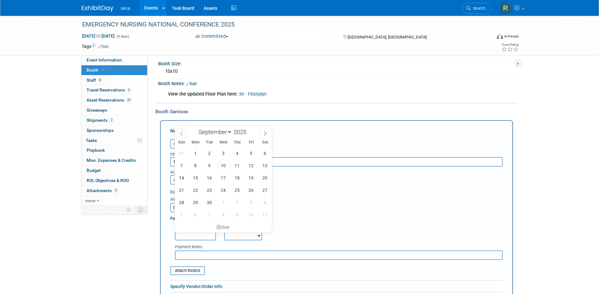
click at [179, 132] on icon at bounding box center [181, 133] width 4 height 4
select select "7"
click at [249, 202] on span "29" at bounding box center [251, 202] width 12 height 12
type input "Aug 29, 2025"
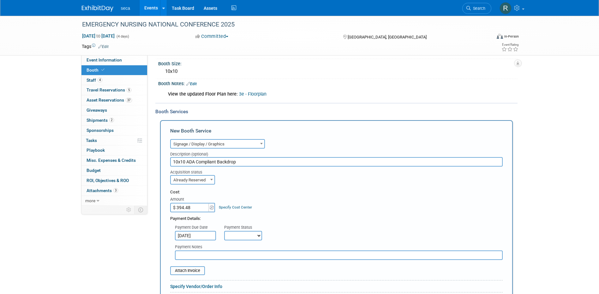
click at [245, 239] on select "Not Paid Yet Partially Paid Paid in Full" at bounding box center [243, 235] width 38 height 9
select select "1"
click at [224, 231] on select "Not Paid Yet Partially Paid Paid in Full" at bounding box center [243, 235] width 38 height 9
click at [221, 253] on input "text" at bounding box center [339, 255] width 328 height 9
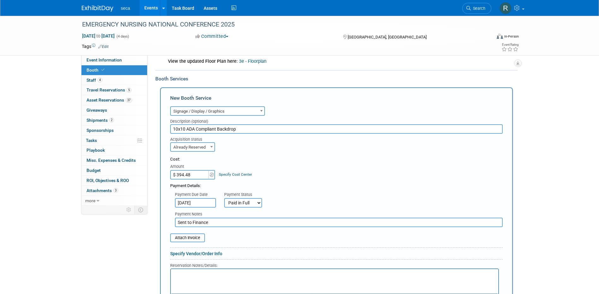
scroll to position [189, 0]
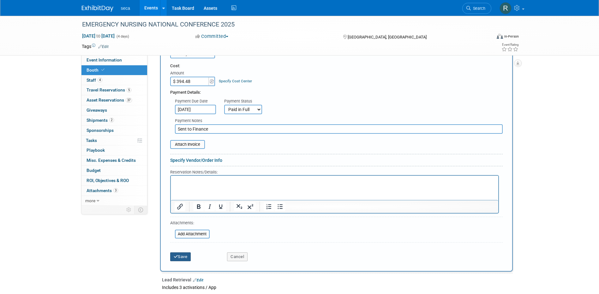
type input "Sent to Finance"
click at [181, 254] on button "Save" at bounding box center [180, 257] width 21 height 9
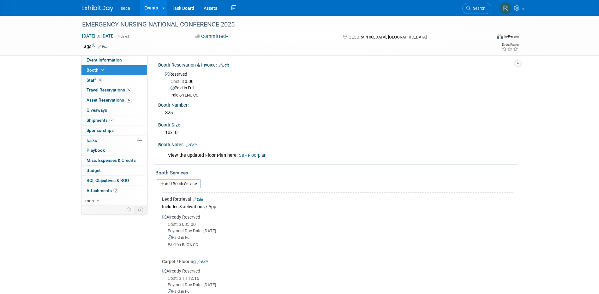
scroll to position [0, 0]
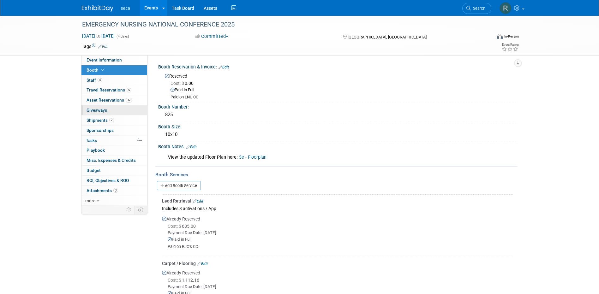
drag, startPoint x: 99, startPoint y: 111, endPoint x: 108, endPoint y: 114, distance: 9.6
click at [99, 111] on span "Giveaways 0" at bounding box center [97, 110] width 21 height 5
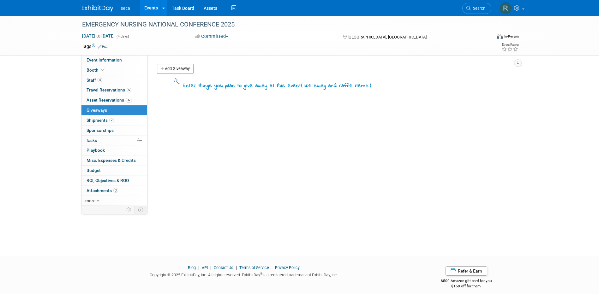
click at [169, 69] on link "Add Giveaway" at bounding box center [175, 69] width 37 height 10
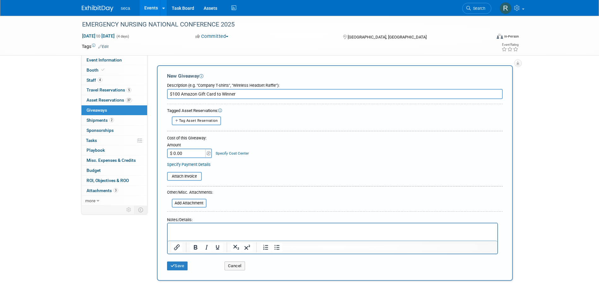
type input "$100 Amazon Gift Card to Winner"
click at [195, 154] on input "$ 0.00" at bounding box center [186, 153] width 39 height 9
type input "$ 100.00"
click at [231, 172] on table "Attach Invoice" at bounding box center [335, 177] width 336 height 11
click at [180, 265] on button "Save" at bounding box center [177, 266] width 21 height 9
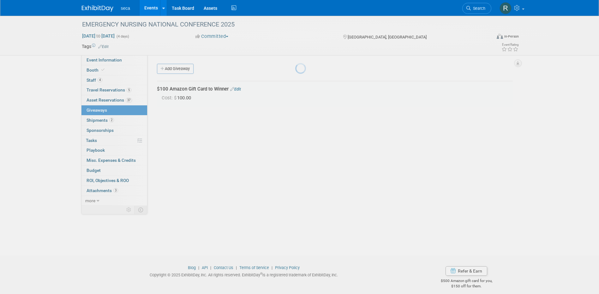
scroll to position [6, 0]
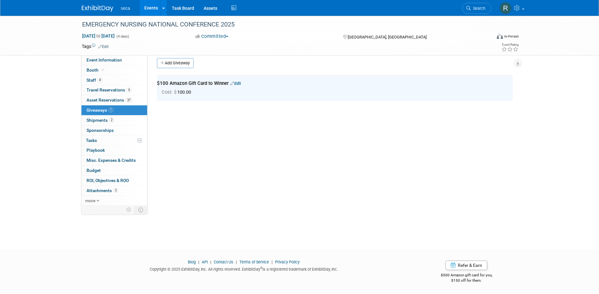
click at [236, 82] on link "Edit" at bounding box center [235, 83] width 11 height 5
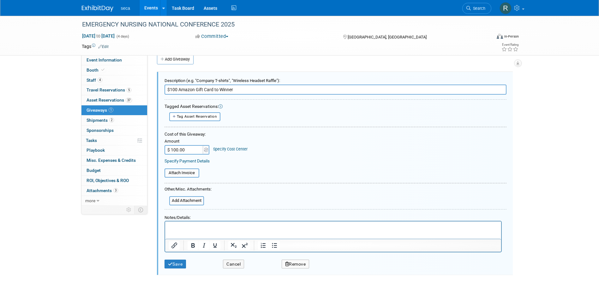
scroll to position [0, 0]
type input "$100 Amazon Gift Card to Winner - part of our sponsorship requirements"
click at [180, 264] on button "Save" at bounding box center [176, 264] width 22 height 9
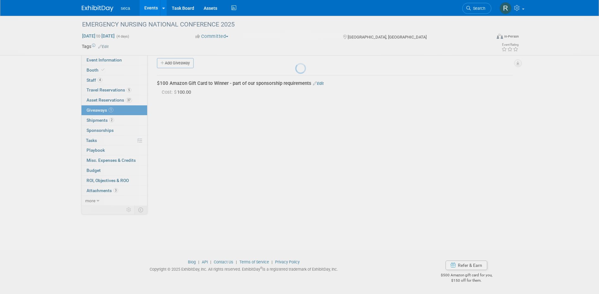
scroll to position [6, 0]
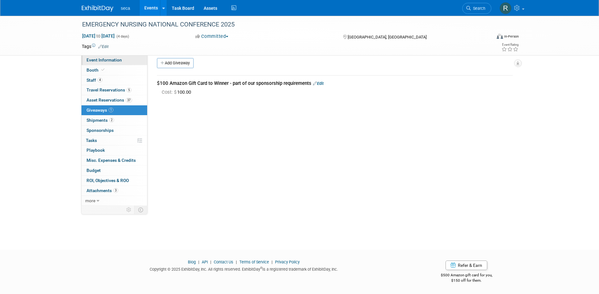
click at [107, 59] on span "Event Information" at bounding box center [104, 59] width 35 height 5
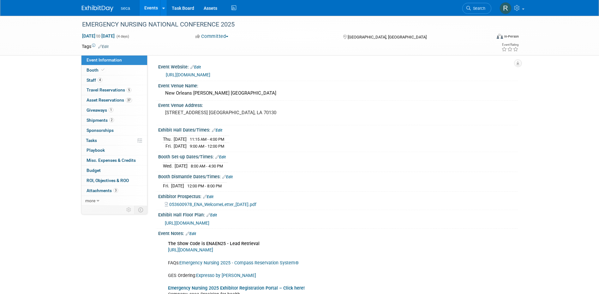
click at [146, 7] on link "Events" at bounding box center [151, 8] width 23 height 16
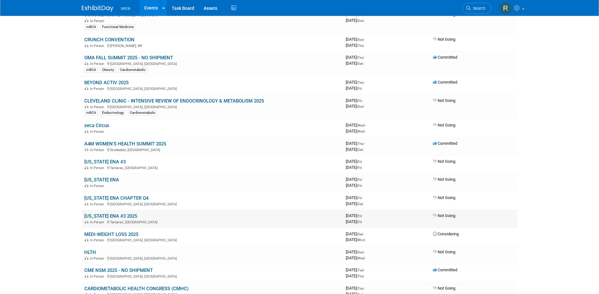
scroll to position [189, 0]
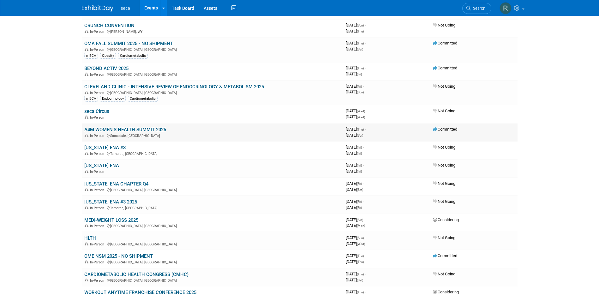
click at [130, 130] on link "A4M WOMEN'S HEALTH SUMMIT 2025" at bounding box center [125, 130] width 82 height 6
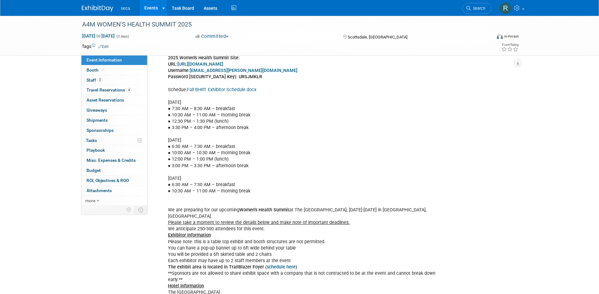
scroll to position [95, 0]
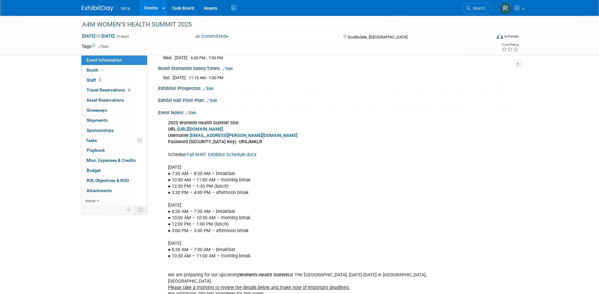
click at [195, 111] on link "Edit" at bounding box center [191, 113] width 10 height 4
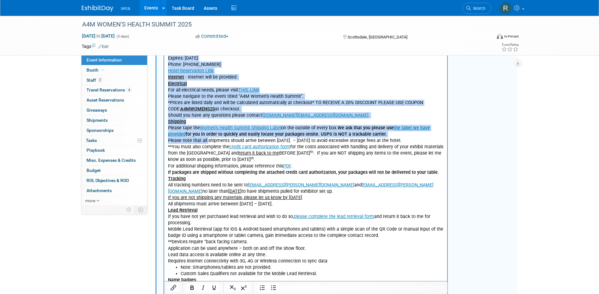
scroll to position [523, 0]
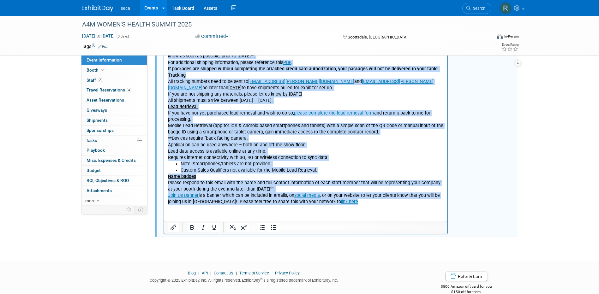
drag, startPoint x: 167, startPoint y: -153, endPoint x: 357, endPoint y: 205, distance: 405.3
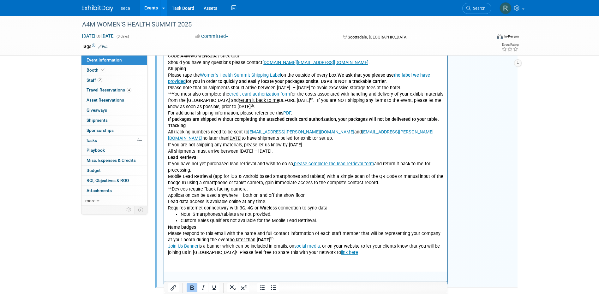
scroll to position [497, 0]
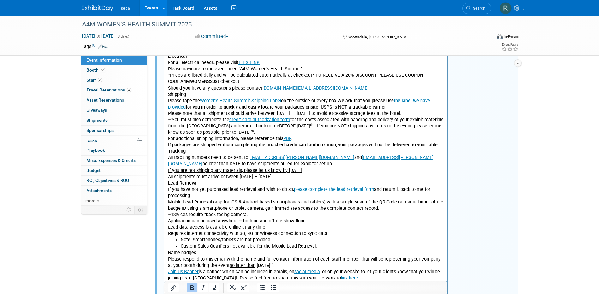
click at [318, 244] on li "Custom Sales Qualifiers not available for the Mobile Lead Retrieval." at bounding box center [311, 247] width 263 height 6
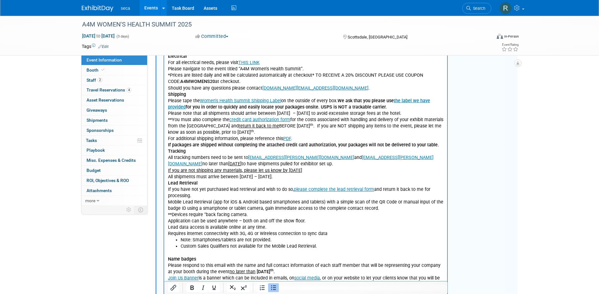
click at [299, 178] on p "Tracking All tracking numbers need to be sent to aria.albano@informa.com and gy…" at bounding box center [306, 165] width 276 height 32
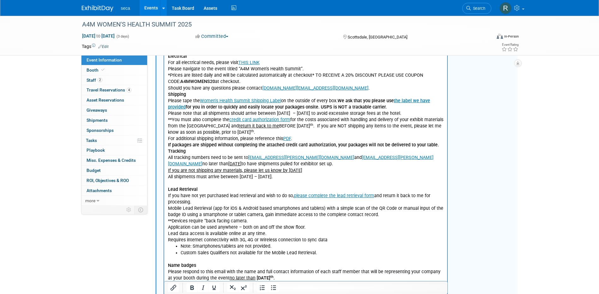
click at [435, 147] on p "If packages are shipped without completing the attached credit card authorizati…" at bounding box center [306, 145] width 276 height 6
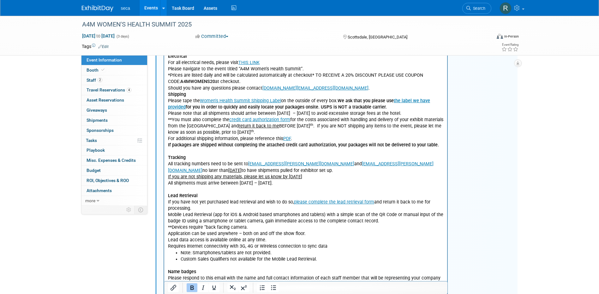
click at [335, 87] on p "Should you have any questions please contact ashley.group@encoreglobal.com ." at bounding box center [306, 89] width 276 height 6
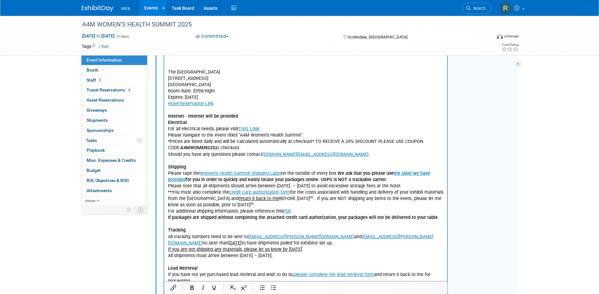
scroll to position [403, 0]
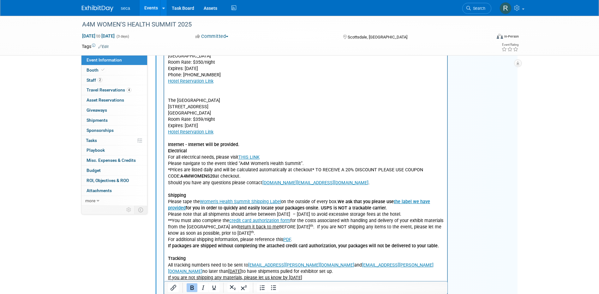
click at [249, 143] on p "Hotel Information The Westin Kierland Resort and Spa 6902 East Greenway Parkway…" at bounding box center [306, 91] width 276 height 114
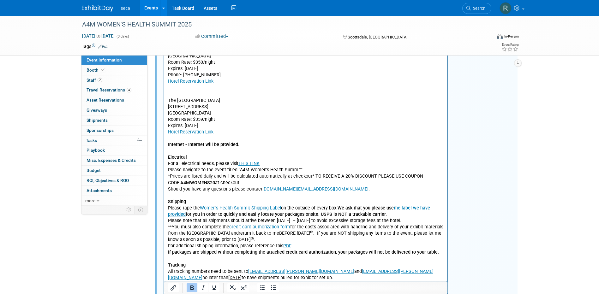
click at [178, 91] on p "Hotel Information The Westin Kierland Resort and Spa 6902 East Greenway Parkway…" at bounding box center [306, 91] width 276 height 114
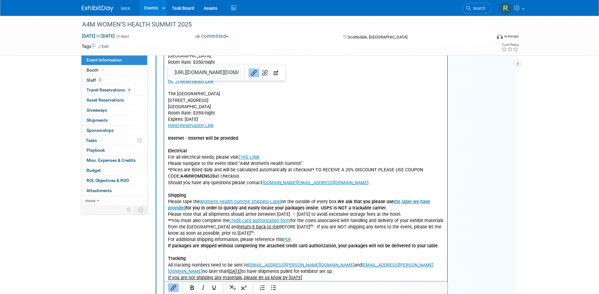
click at [267, 135] on p "Hotel Information The Westin Kierland Resort and Spa 6902 East Greenway Parkway…" at bounding box center [306, 88] width 276 height 108
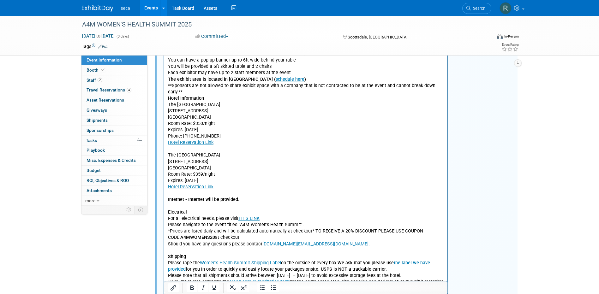
scroll to position [340, 0]
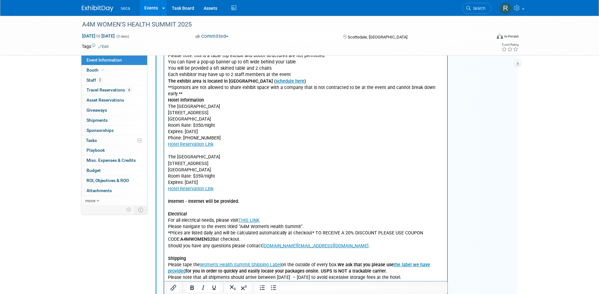
click at [196, 94] on p "**Sponsors are not allowed to share exhibit space with a company that is not co…" at bounding box center [306, 91] width 276 height 13
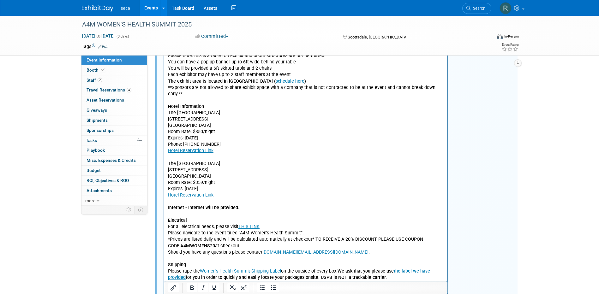
click at [291, 74] on p "Exhibitor Information Please note: this is a table top exhibit and booth struct…" at bounding box center [306, 63] width 276 height 32
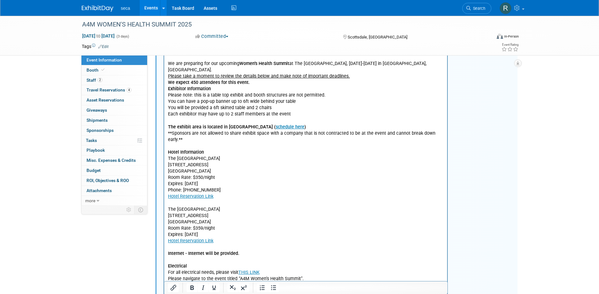
scroll to position [276, 0]
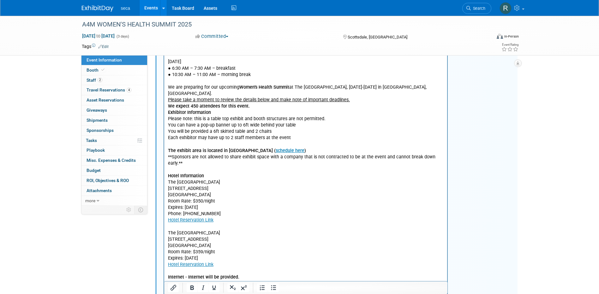
click at [168, 113] on b "Exhibitor Information" at bounding box center [189, 112] width 43 height 5
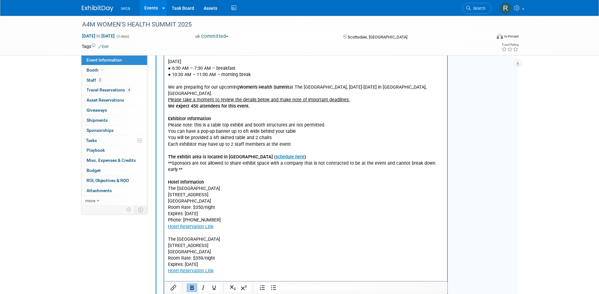
click at [167, 106] on body "2025 Women's Health Summit Site: URL: https://www.conferenceharvester.com/harve…" at bounding box center [305, 243] width 277 height 609
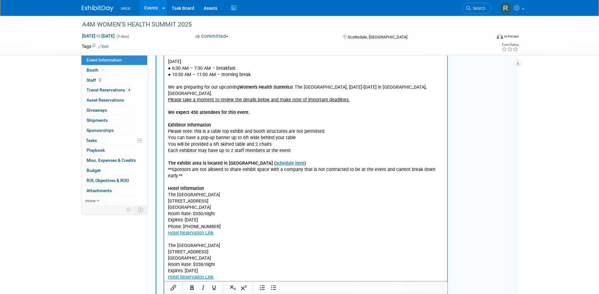
click at [177, 92] on p "We are preparing for our upcoming Women’s Health Summit at The Westin Kierland …" at bounding box center [306, 91] width 276 height 13
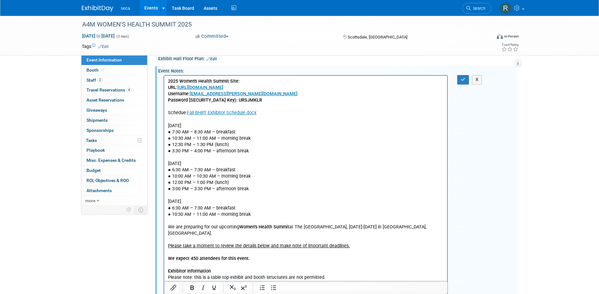
scroll to position [42, 0]
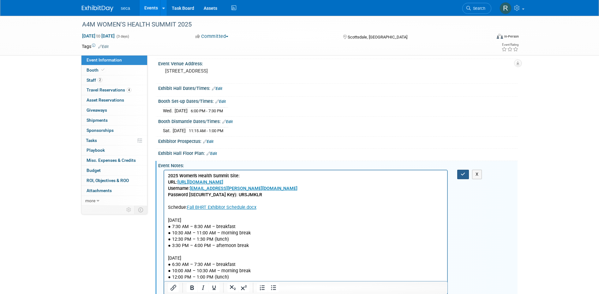
click at [464, 175] on icon "button" at bounding box center [463, 174] width 5 height 4
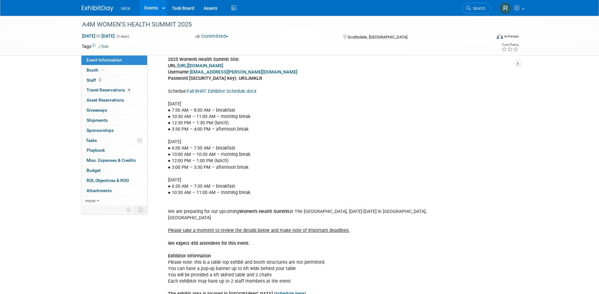
scroll to position [110, 0]
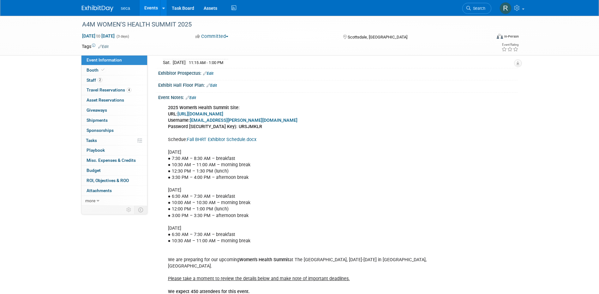
click at [193, 96] on link "Edit" at bounding box center [191, 98] width 10 height 4
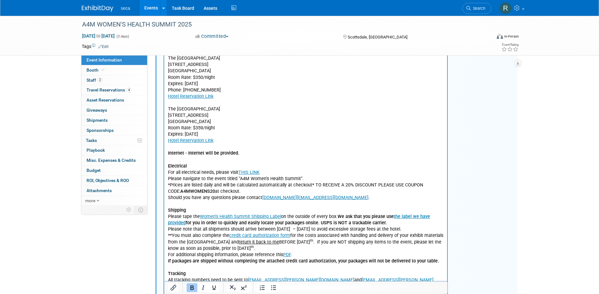
scroll to position [632, 0]
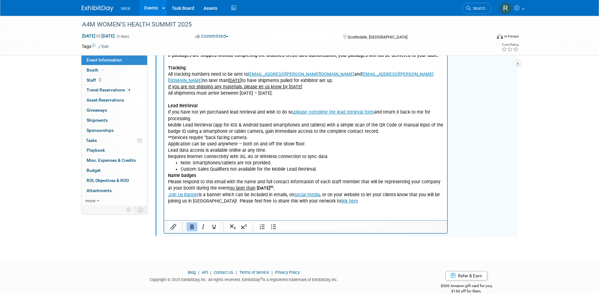
click at [316, 171] on li "Custom Sales Qualifiers not available for the Mobile Lead Retrieval." at bounding box center [311, 170] width 263 height 6
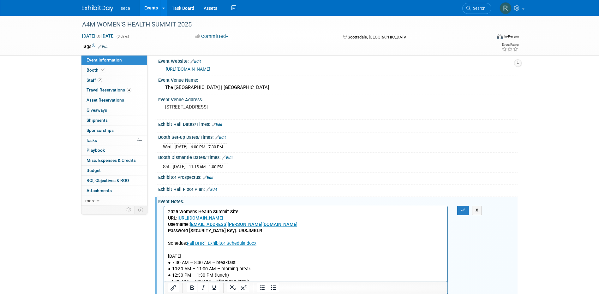
scroll to position [0, 0]
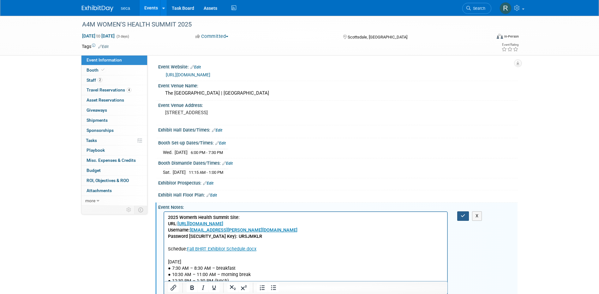
click at [464, 217] on icon "button" at bounding box center [463, 216] width 5 height 4
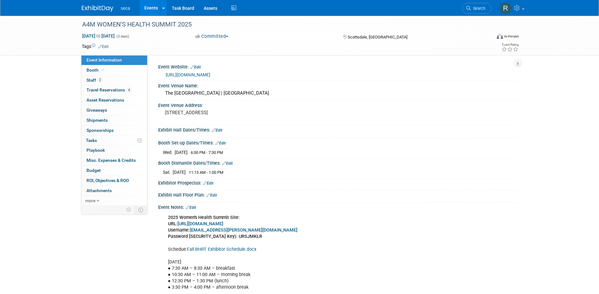
click at [145, 7] on link "Events" at bounding box center [151, 8] width 23 height 16
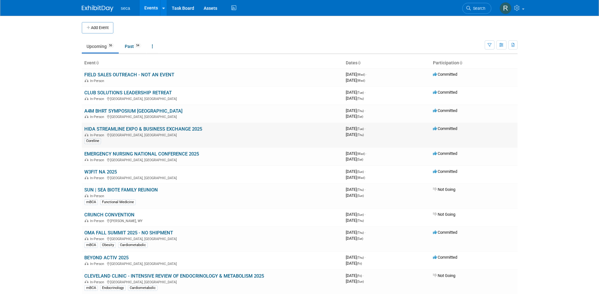
click at [149, 127] on link "HIDA STREAMLINE EXPO & BUSINESS EXCHANGE 2025" at bounding box center [143, 129] width 118 height 6
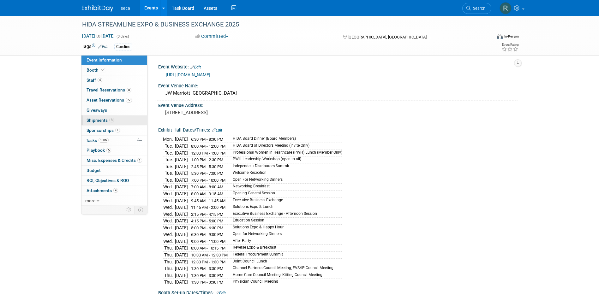
click at [109, 120] on span "3" at bounding box center [111, 120] width 5 height 5
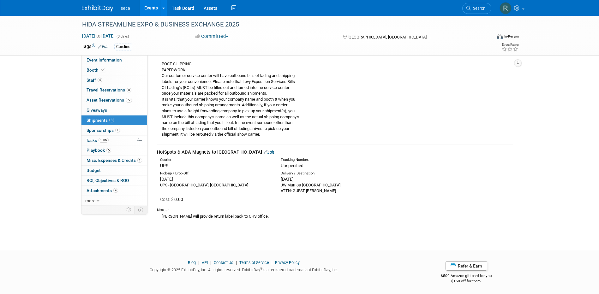
scroll to position [315, 0]
click at [264, 152] on link "Edit" at bounding box center [269, 151] width 10 height 5
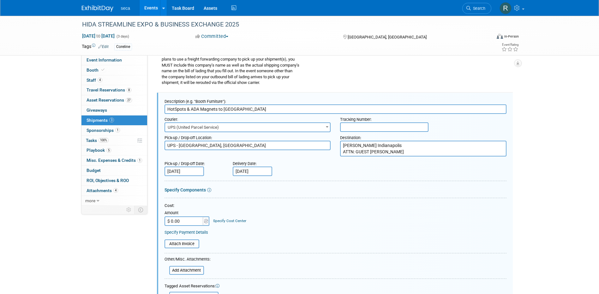
scroll to position [324, 0]
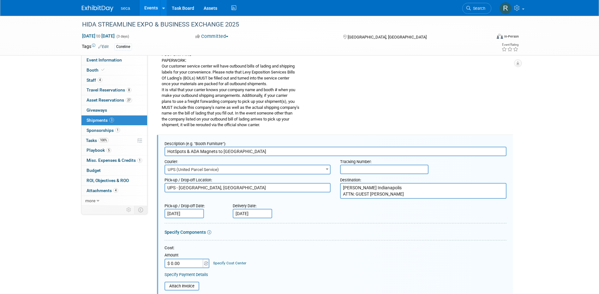
click at [366, 169] on input "text" at bounding box center [384, 169] width 88 height 9
paste input "1Z05R8V50396226487"
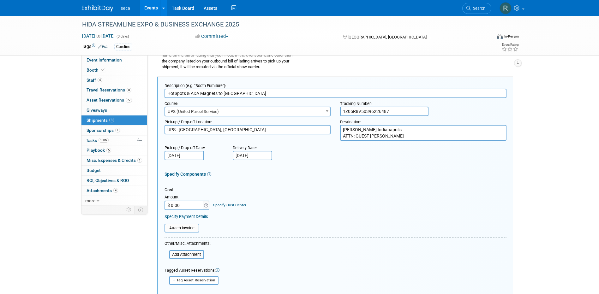
scroll to position [387, 0]
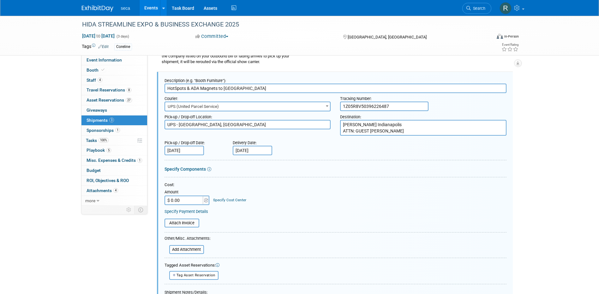
type input "1Z05R8V50396226487"
click at [166, 88] on input "HotSpots & ADA Magnets to LNU Hotel" at bounding box center [336, 88] width 342 height 9
click at [194, 90] on input "2 HotSpots & ADA Magnets to LNU Hotel" at bounding box center [336, 88] width 342 height 9
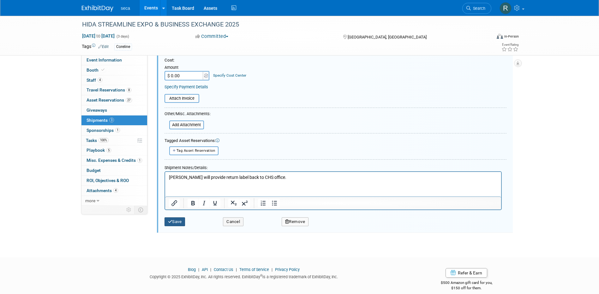
type input "2 HotSpots & 2 ADA Magnets to LNU Hotel"
click at [183, 225] on button "Save" at bounding box center [175, 222] width 21 height 9
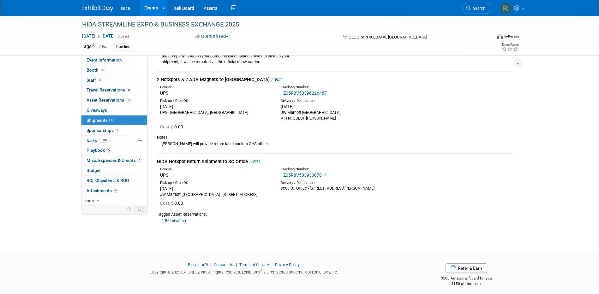
click at [178, 223] on link "1 Reservation" at bounding box center [174, 221] width 24 height 5
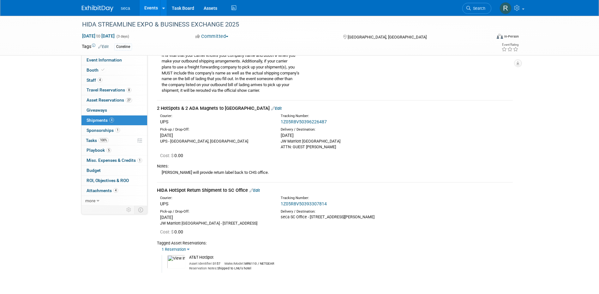
scroll to position [356, 0]
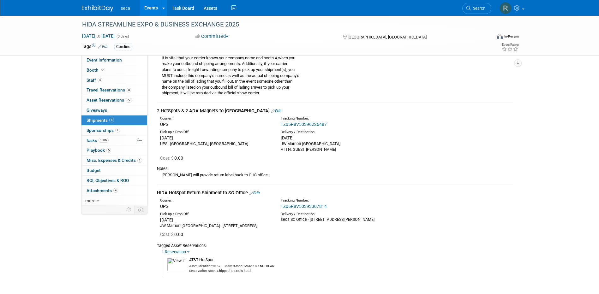
drag, startPoint x: 257, startPoint y: 111, endPoint x: 286, endPoint y: 126, distance: 32.8
click at [271, 111] on link "Edit" at bounding box center [276, 111] width 10 height 5
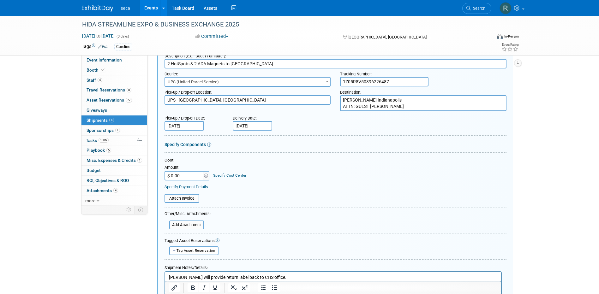
scroll to position [450, 0]
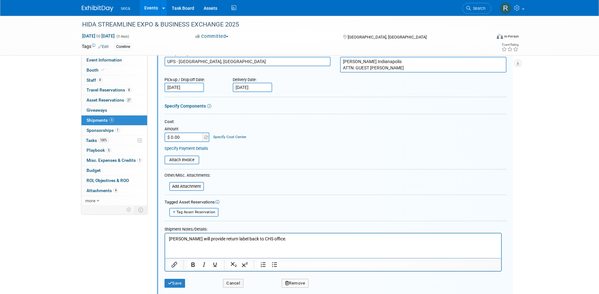
click at [202, 213] on span "Tag Asset Reservation" at bounding box center [196, 212] width 39 height 4
select select
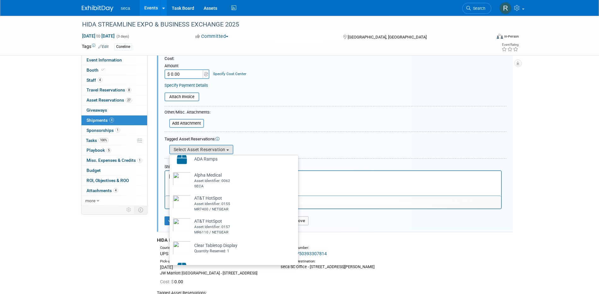
scroll to position [158, 0]
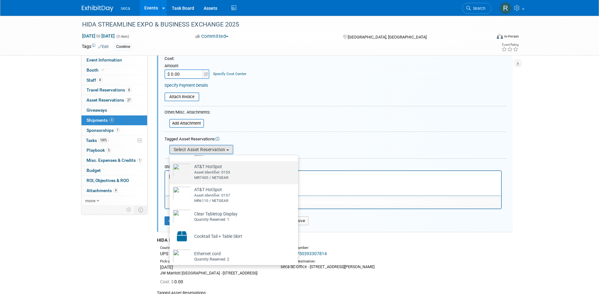
click at [233, 174] on label "AT&T HotSpot Already tagged in this shipment Asset Identifier: 0155 MR7400 / NE…" at bounding box center [232, 173] width 119 height 21
click at [171, 169] on input "AT&T HotSpot Already tagged in this shipment Asset Identifier: 0155 MR7400 / NE…" at bounding box center [168, 167] width 4 height 4
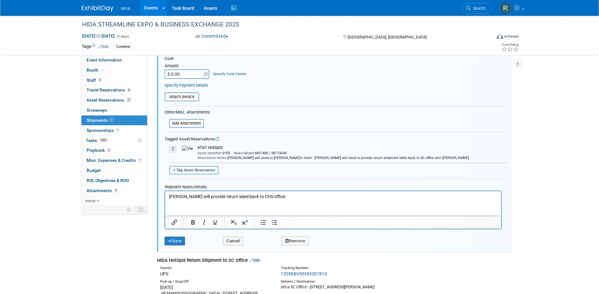
click at [181, 171] on span "Tag Asset Reservation" at bounding box center [196, 170] width 39 height 4
select select
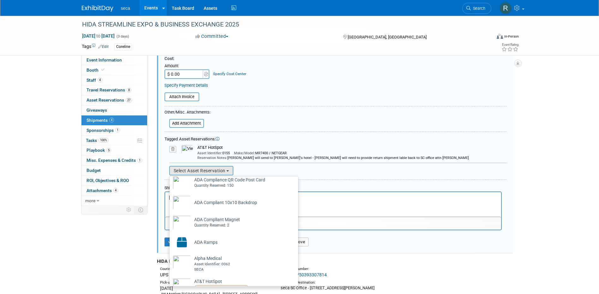
scroll to position [95, 0]
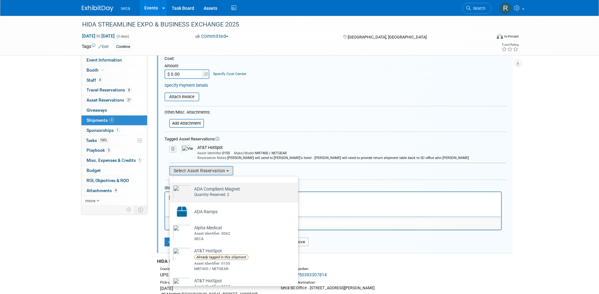
click at [221, 195] on div "Quantity Reserved: 2" at bounding box center [217, 194] width 46 height 5
click at [171, 190] on input "ADA Compliant Magnet Already tagged in this shipment Quantity Reserved: 2" at bounding box center [168, 188] width 4 height 4
select select "2_11583890"
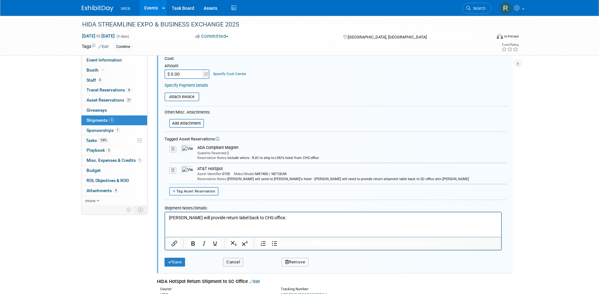
click at [213, 190] on span "Tag Asset Reservation" at bounding box center [196, 191] width 39 height 4
select select
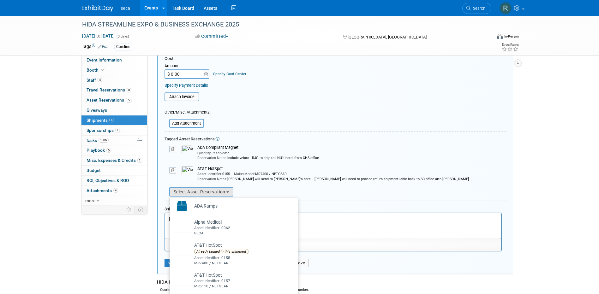
scroll to position [158, 0]
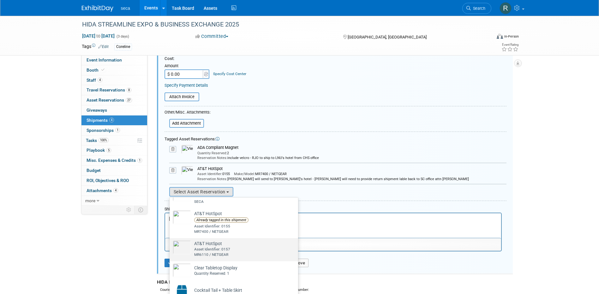
click at [219, 246] on td "AT&T HotSpot Already tagged in this shipment Asset Identifier: 0157 MR6110 / NE…" at bounding box center [210, 249] width 39 height 17
click at [171, 246] on input "AT&T HotSpot Already tagged in this shipment Asset Identifier: 0157 MR6110 / NE…" at bounding box center [168, 244] width 4 height 4
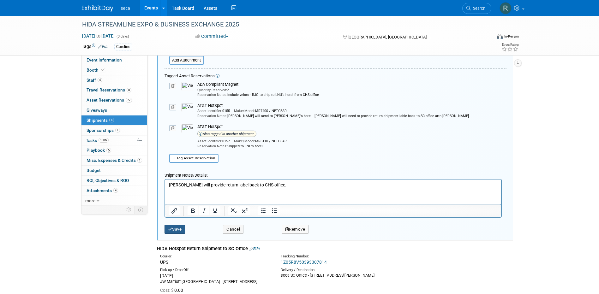
click at [180, 231] on button "Save" at bounding box center [175, 229] width 21 height 9
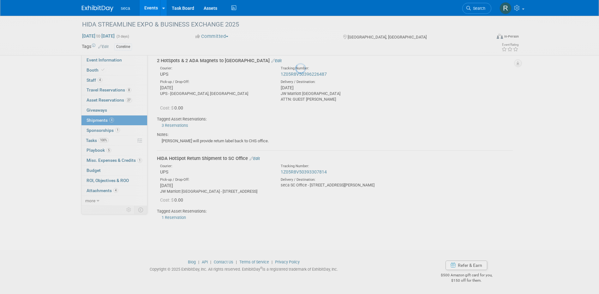
scroll to position [387, 0]
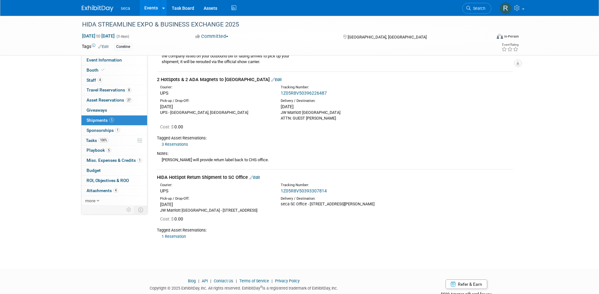
click at [178, 144] on link "3 Reservations" at bounding box center [175, 144] width 27 height 5
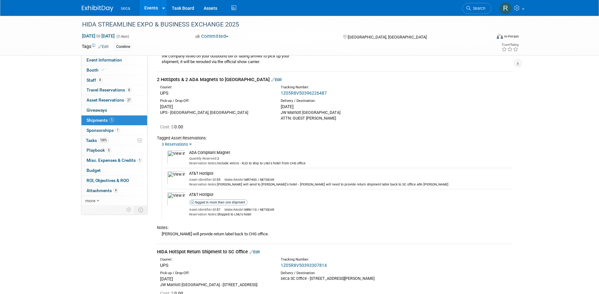
click at [271, 81] on link "Edit" at bounding box center [276, 79] width 10 height 5
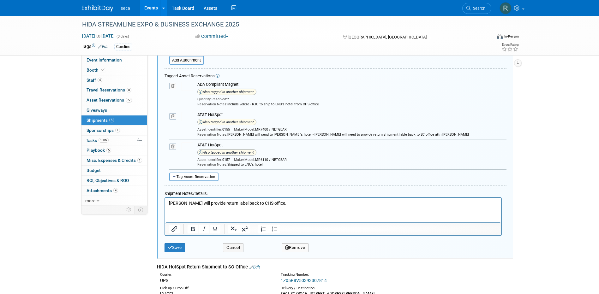
scroll to position [640, 0]
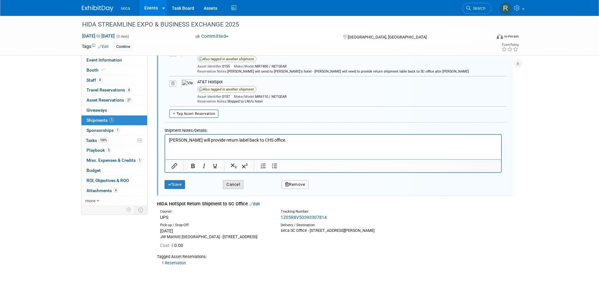
click at [231, 185] on button "Cancel" at bounding box center [233, 184] width 21 height 9
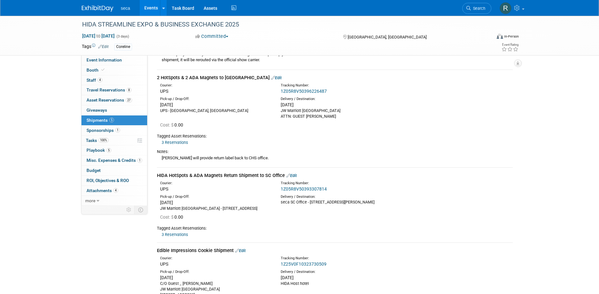
scroll to position [315, 0]
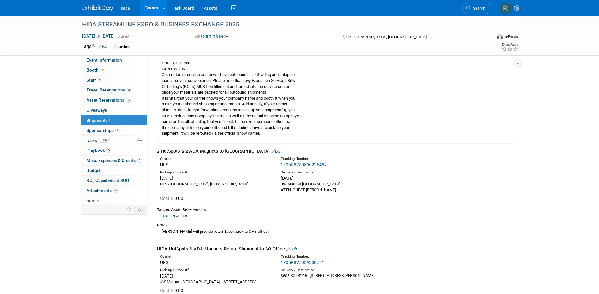
click at [153, 5] on link "Events" at bounding box center [151, 8] width 23 height 16
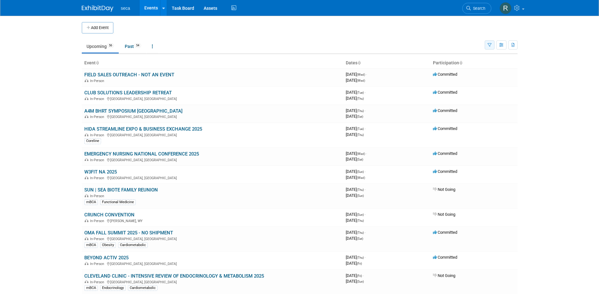
click at [488, 44] on icon "button" at bounding box center [490, 45] width 4 height 4
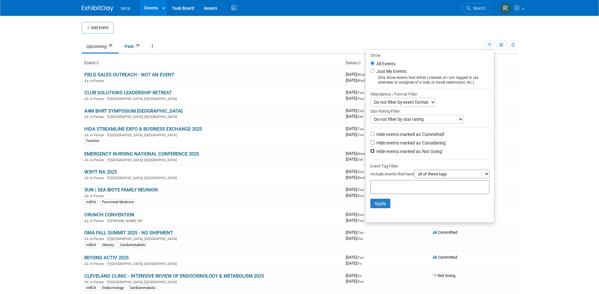
click at [370, 153] on input "Hide events marked as 'Not Going'" at bounding box center [372, 151] width 4 height 4
checkbox input "true"
click at [370, 145] on input "Hide events marked as 'Considering'" at bounding box center [372, 143] width 4 height 4
checkbox input "true"
click at [381, 208] on button "Apply" at bounding box center [380, 203] width 20 height 9
